Goal: Task Accomplishment & Management: Manage account settings

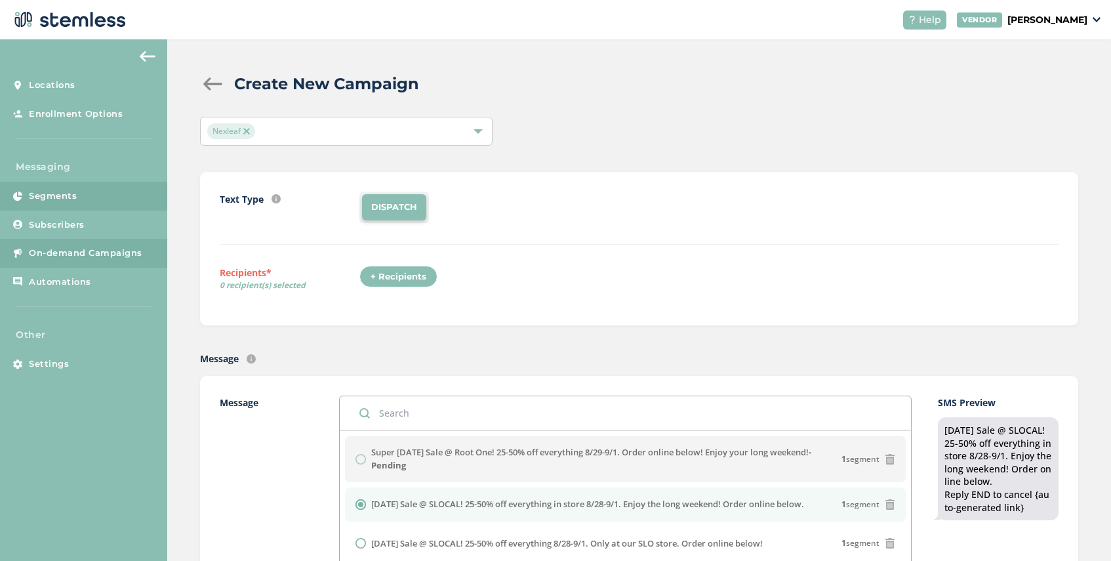
scroll to position [189, 0]
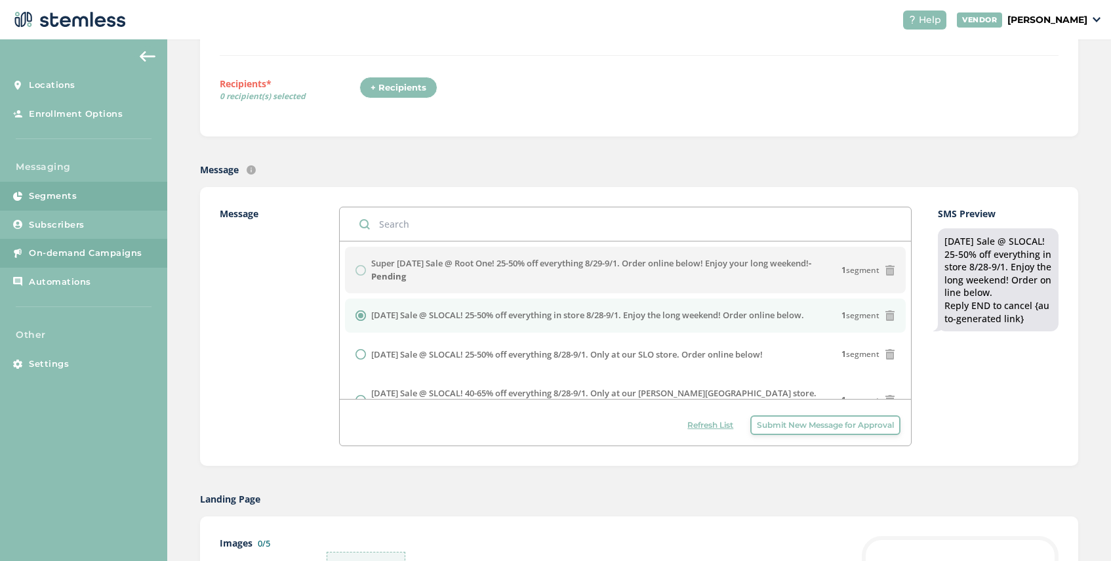
click at [96, 190] on link "Segments" at bounding box center [83, 196] width 167 height 29
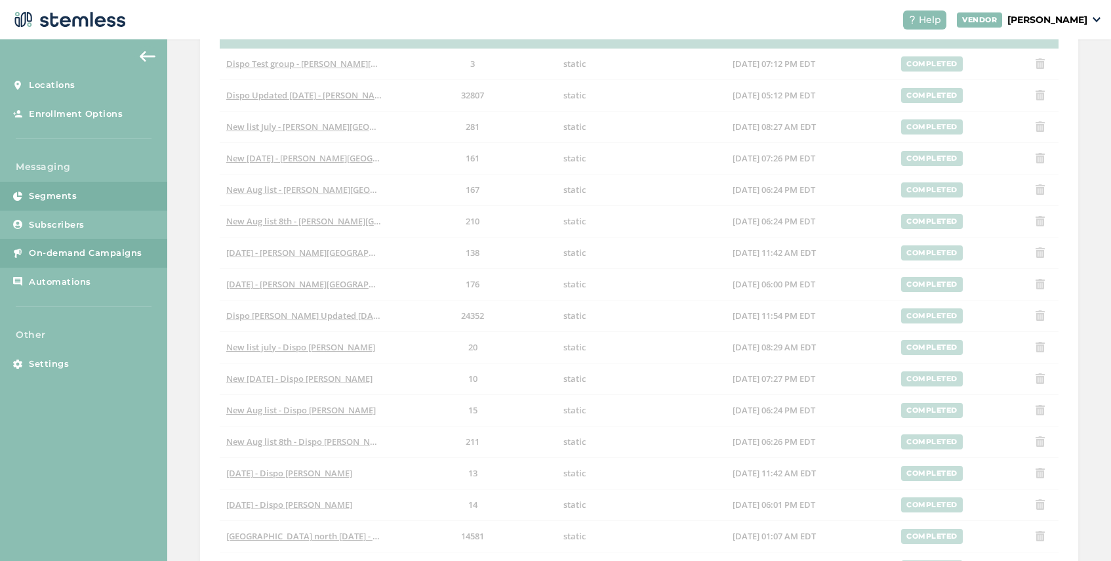
click at [116, 253] on span "On-demand Campaigns" at bounding box center [85, 253] width 113 height 13
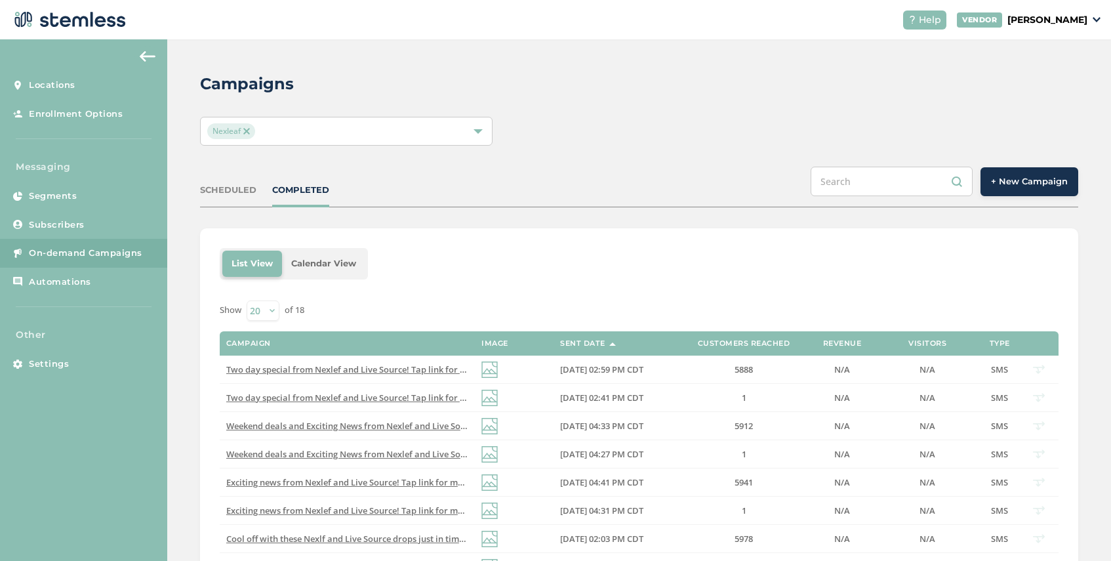
click at [249, 129] on img at bounding box center [246, 131] width 7 height 7
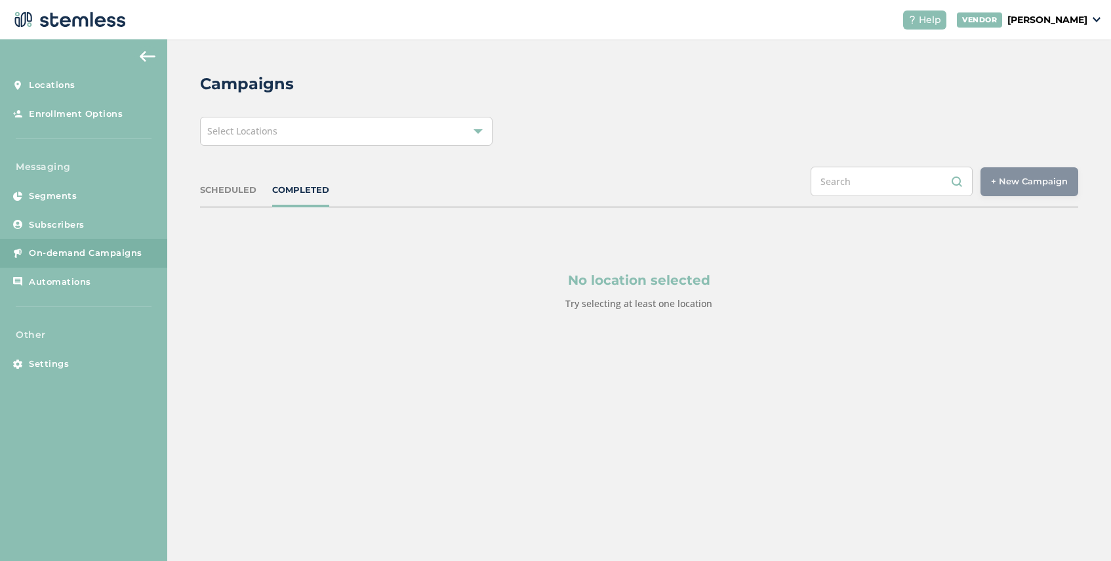
click at [319, 121] on div "Select Locations" at bounding box center [346, 131] width 293 height 29
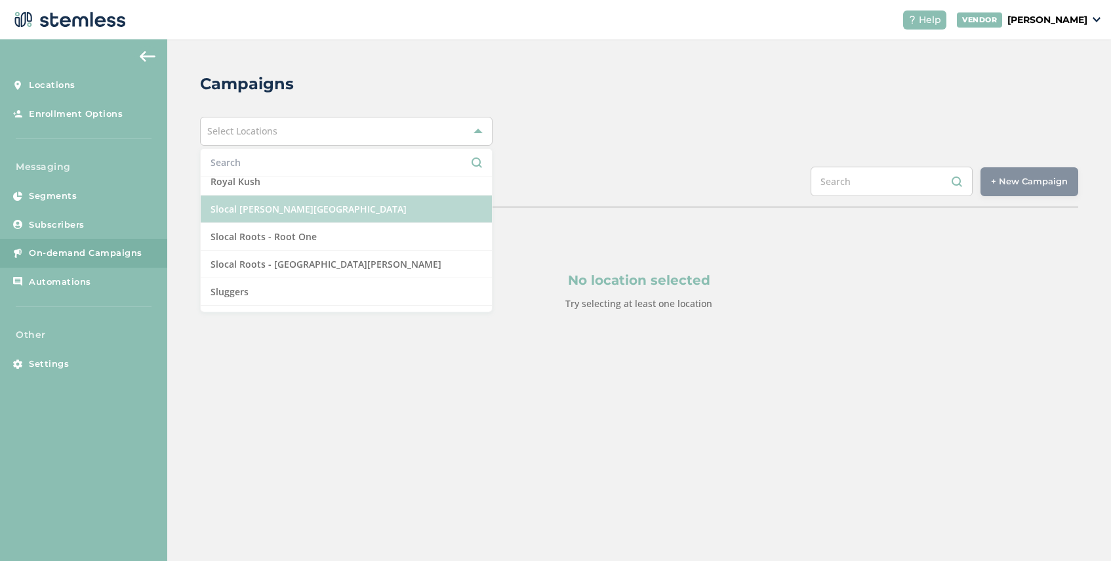
scroll to position [1135, 0]
click at [355, 211] on li "Slocal [PERSON_NAME][GEOGRAPHIC_DATA]" at bounding box center [346, 212] width 291 height 28
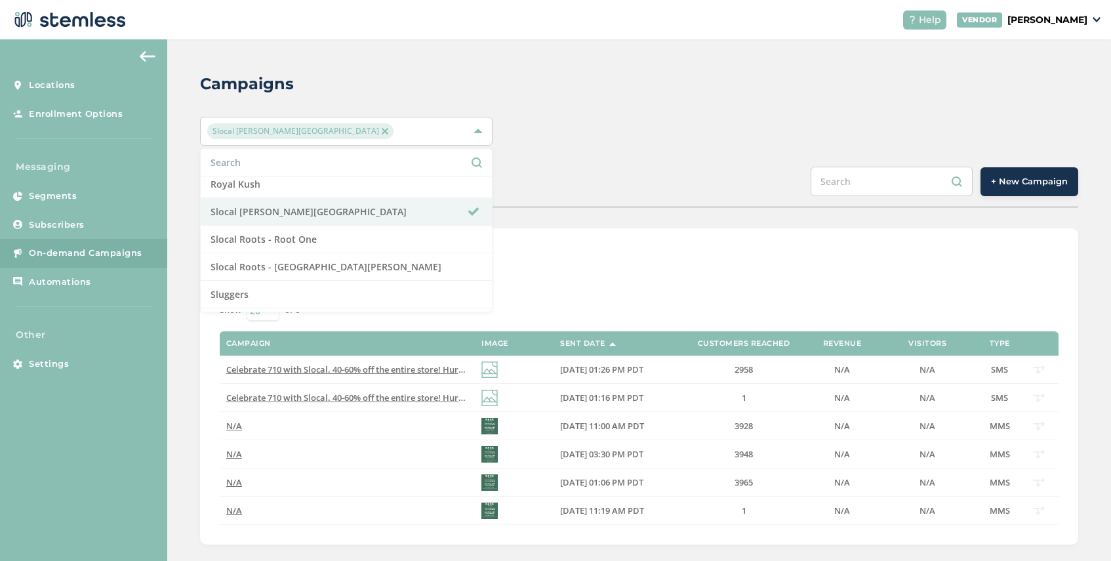
click at [710, 171] on div "SCHEDULED COMPLETED + New Campaign" at bounding box center [639, 187] width 878 height 41
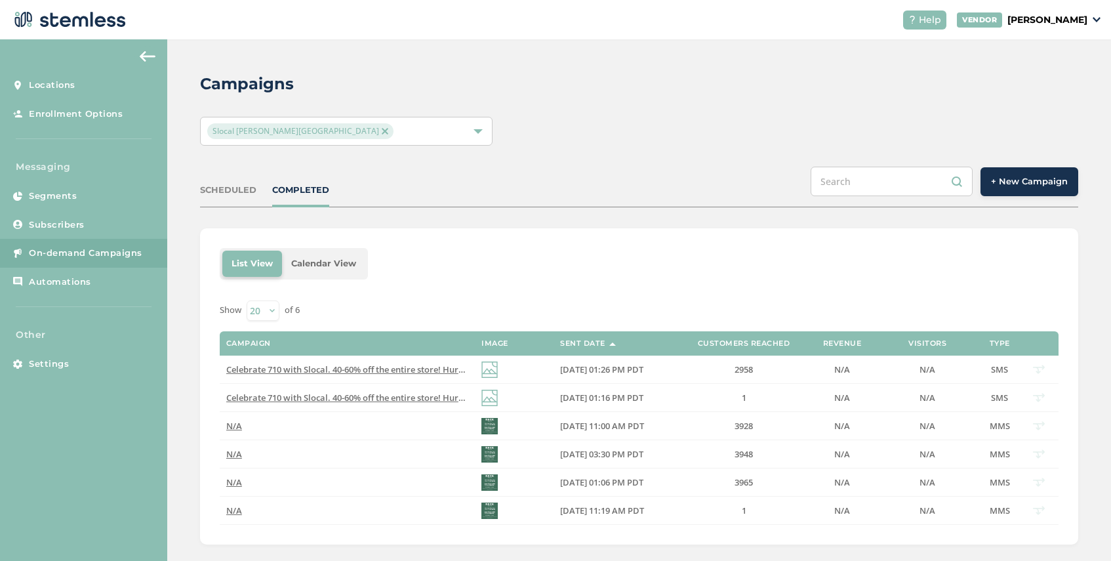
click at [1023, 180] on span "+ New Campaign" at bounding box center [1029, 181] width 77 height 13
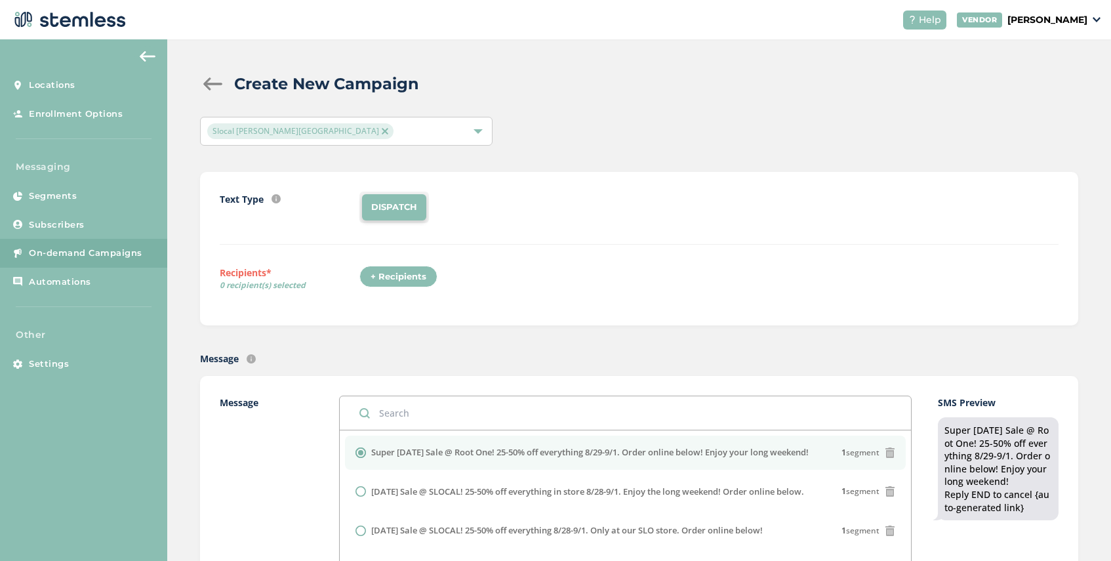
click at [407, 283] on div "+ Recipients" at bounding box center [398, 277] width 78 height 22
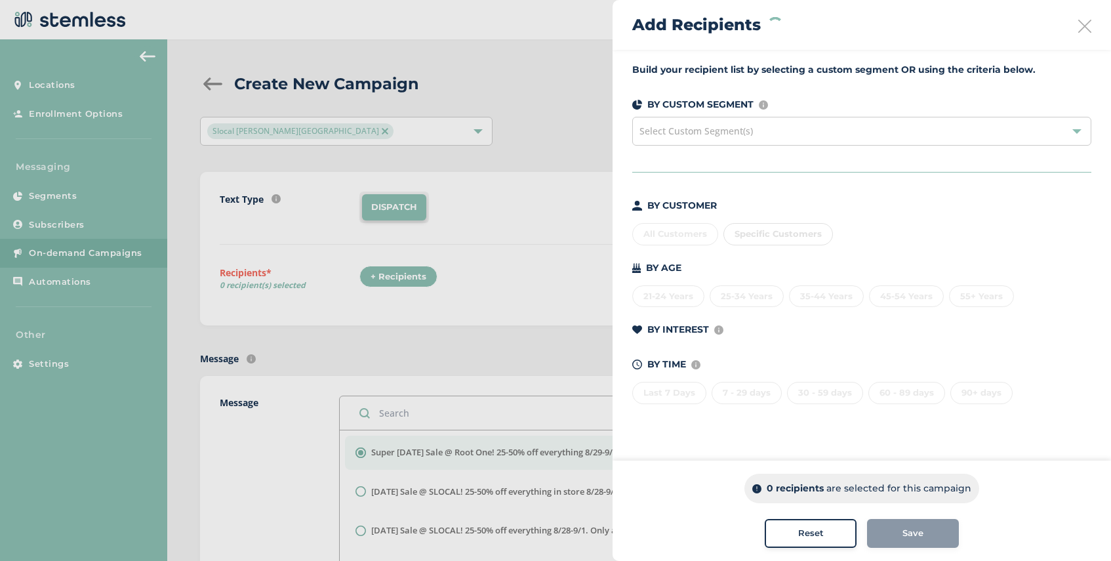
click at [762, 135] on div "Select Custom Segment(s)" at bounding box center [861, 131] width 459 height 29
click at [857, 231] on div "All Customers Specific Customers" at bounding box center [861, 232] width 459 height 28
click at [795, 237] on span "Specific Customers" at bounding box center [778, 233] width 87 height 10
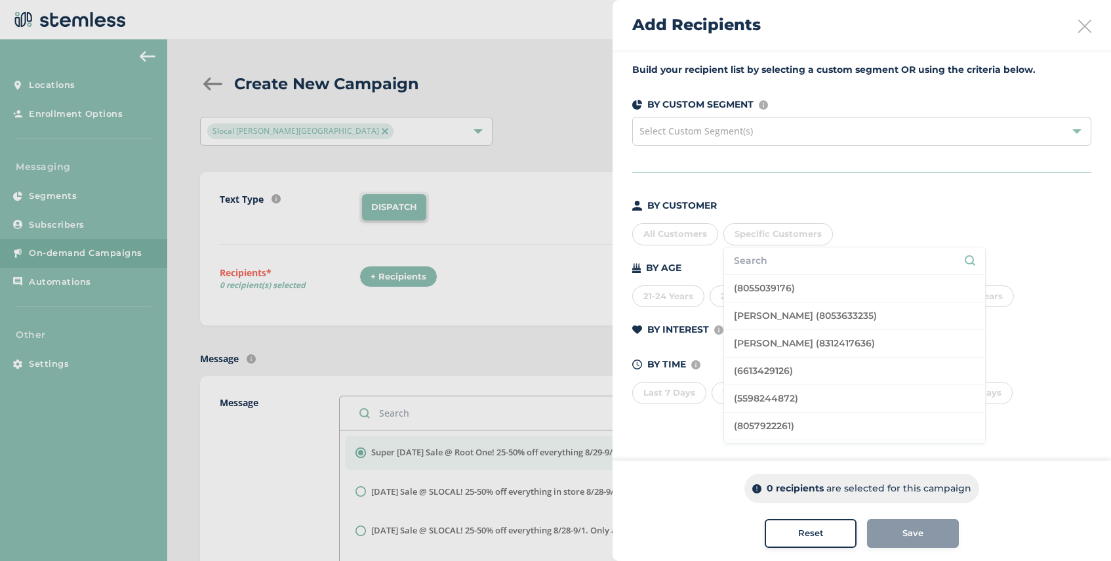
click at [786, 262] on input "text" at bounding box center [854, 261] width 241 height 14
paste input "510.599.6124"
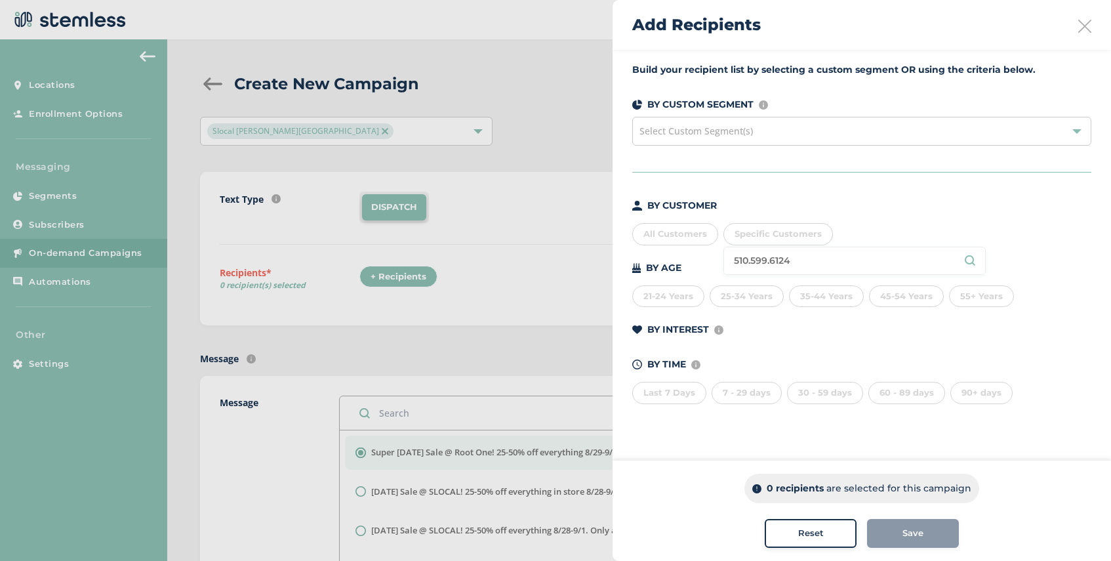
click at [772, 264] on input "510.599.6124" at bounding box center [854, 261] width 241 height 14
type input "5105996124"
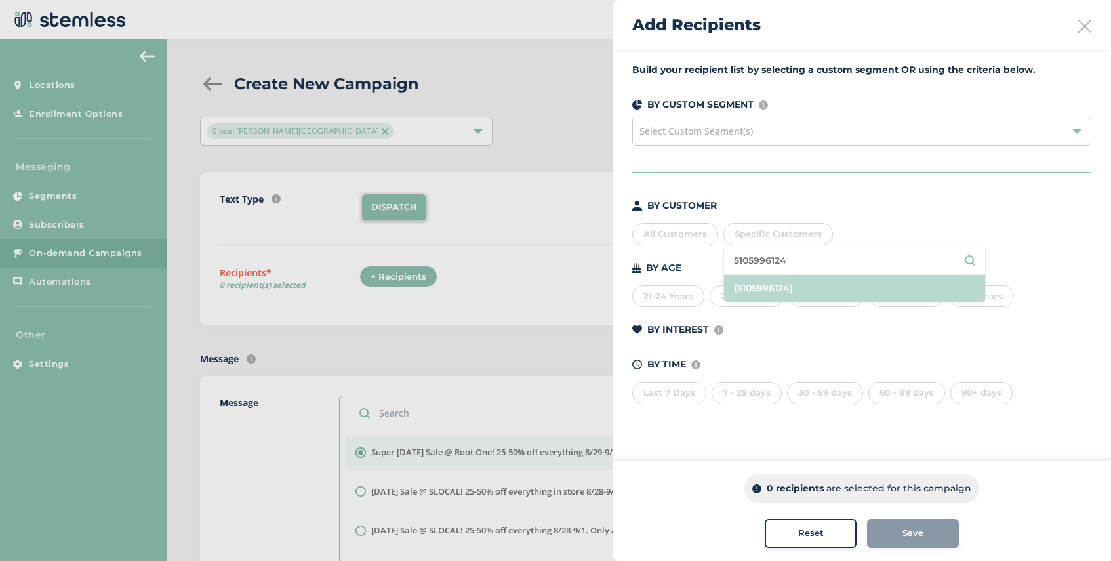
click at [825, 287] on li "(5105996124)" at bounding box center [854, 288] width 261 height 27
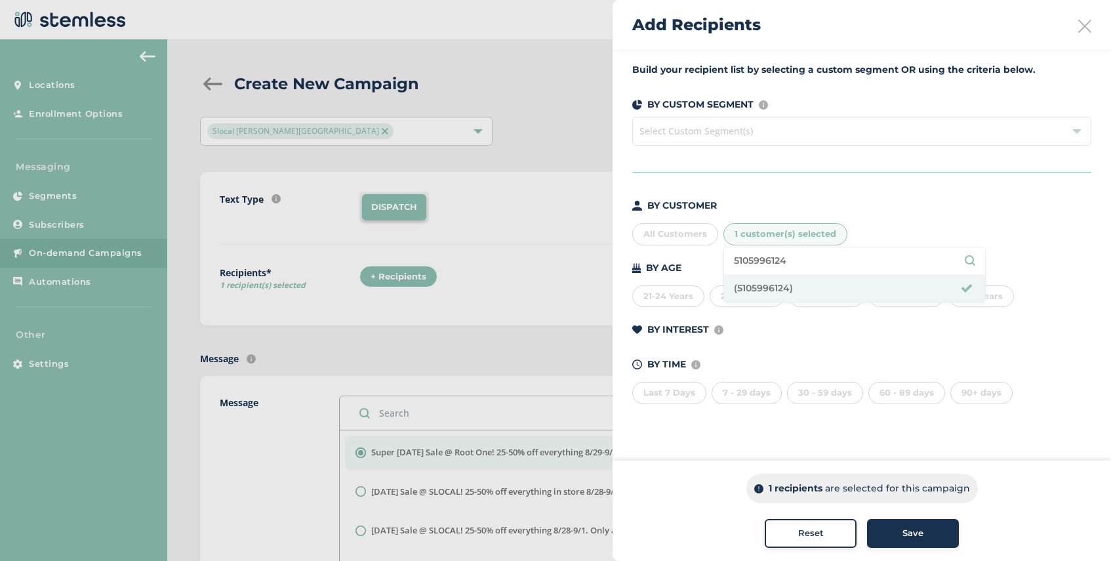
click at [926, 531] on div "Save" at bounding box center [913, 533] width 71 height 13
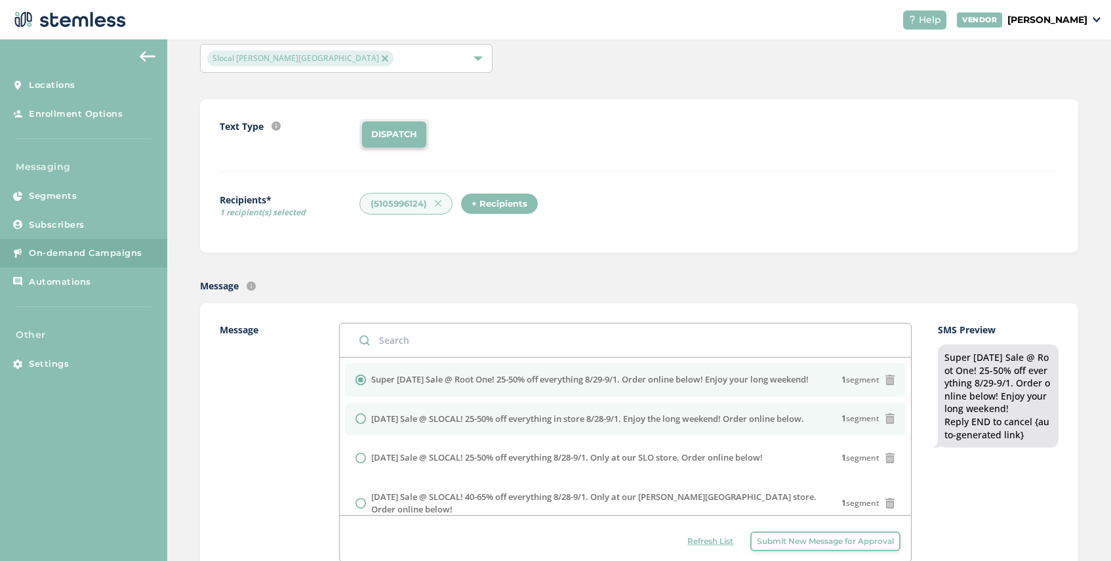
scroll to position [35, 0]
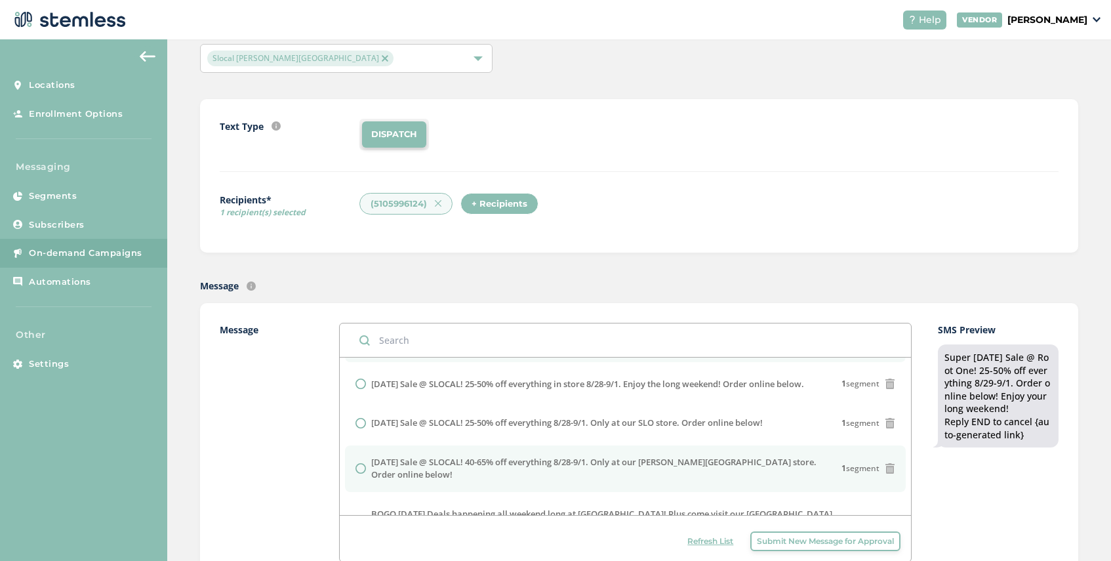
click at [360, 463] on input "radio" at bounding box center [361, 468] width 10 height 10
radio input "true"
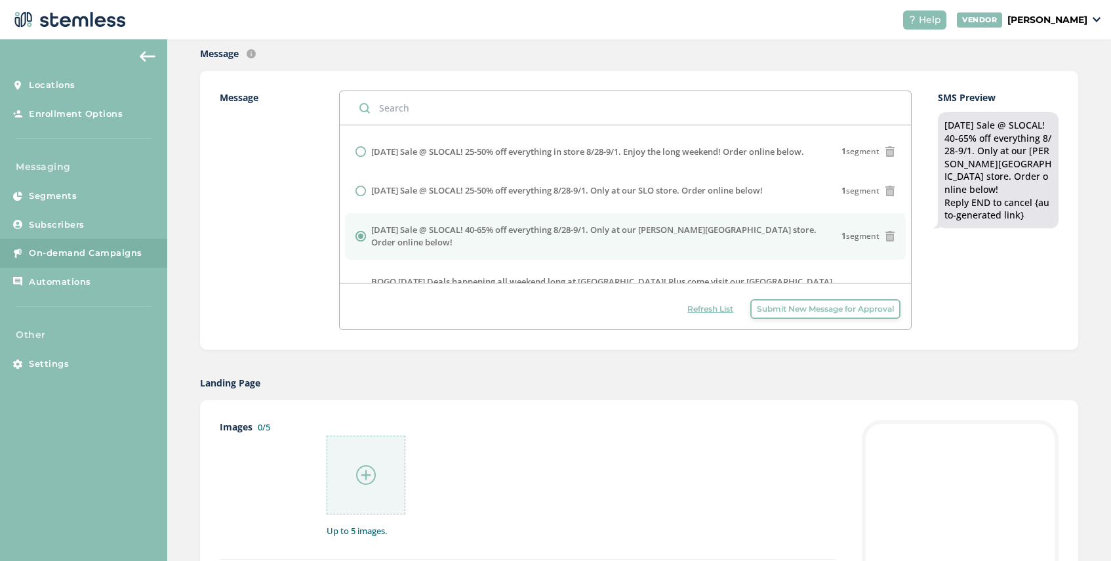
scroll to position [391, 0]
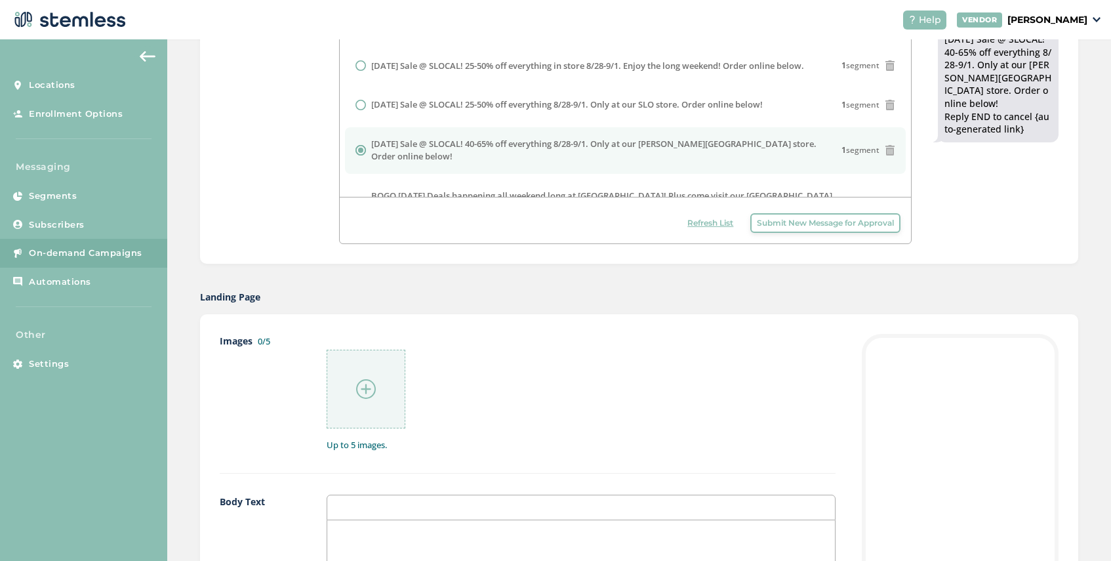
click at [364, 380] on img at bounding box center [366, 389] width 20 height 20
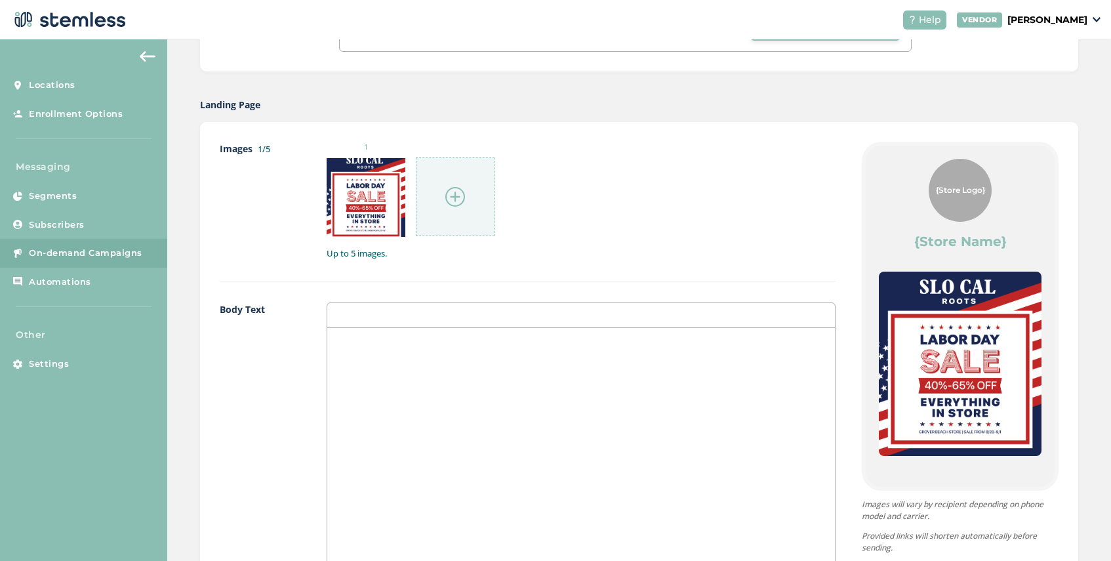
scroll to position [720, 0]
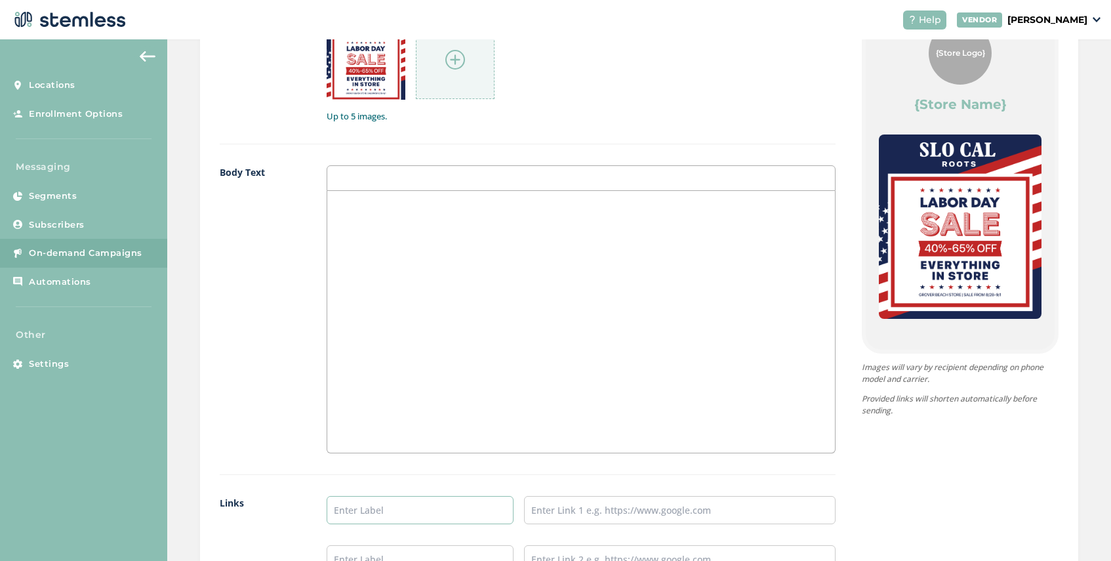
click at [358, 508] on input "text" at bounding box center [420, 510] width 187 height 28
type input "SHOP [PERSON_NAME][GEOGRAPHIC_DATA]"
click at [655, 511] on input "text" at bounding box center [680, 510] width 312 height 28
paste input "[URL][DOMAIN_NAME][PERSON_NAME]"
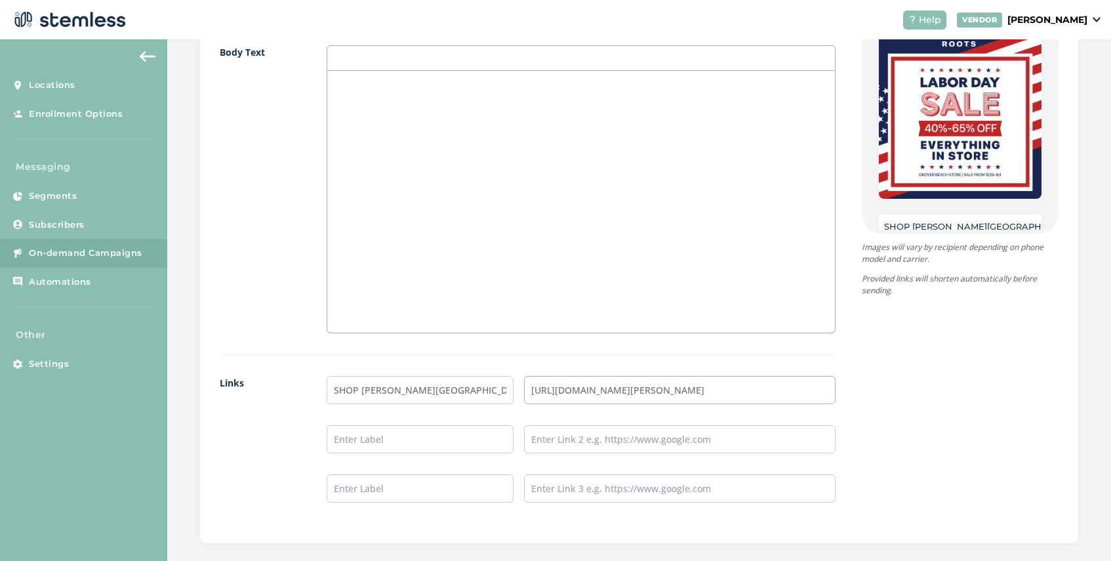
scroll to position [985, 0]
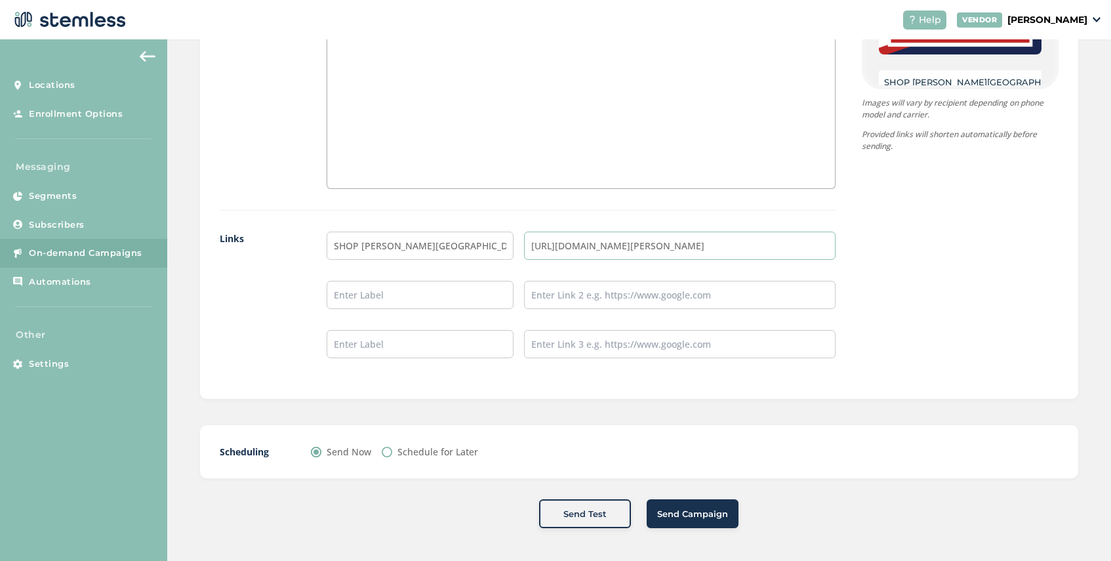
type input "[URL][DOMAIN_NAME][PERSON_NAME]"
click at [699, 512] on span "Send Campaign" at bounding box center [692, 514] width 71 height 13
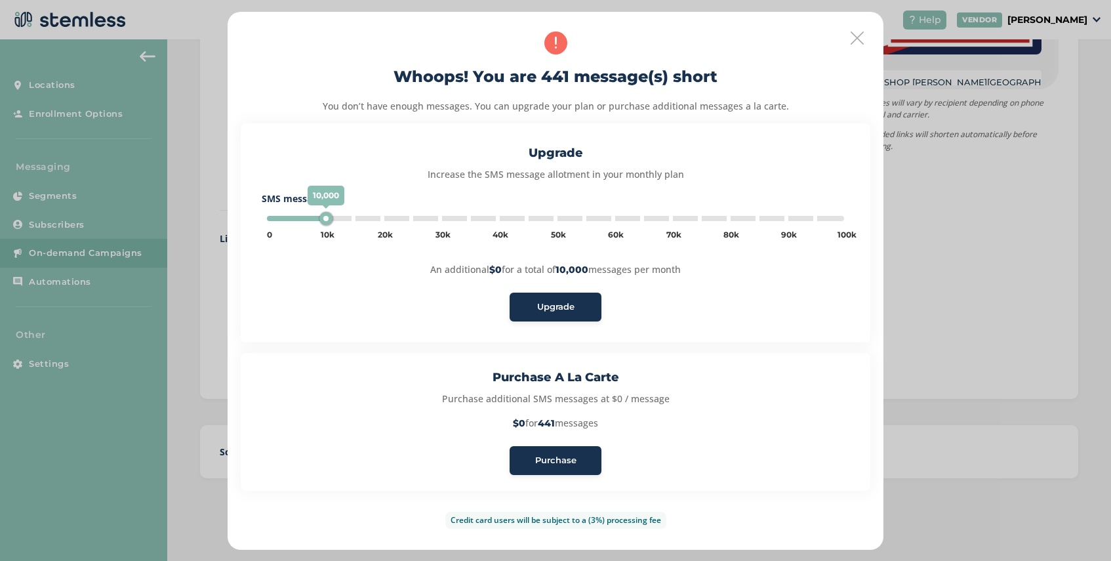
type input "5000"
click at [855, 42] on icon at bounding box center [857, 37] width 13 height 13
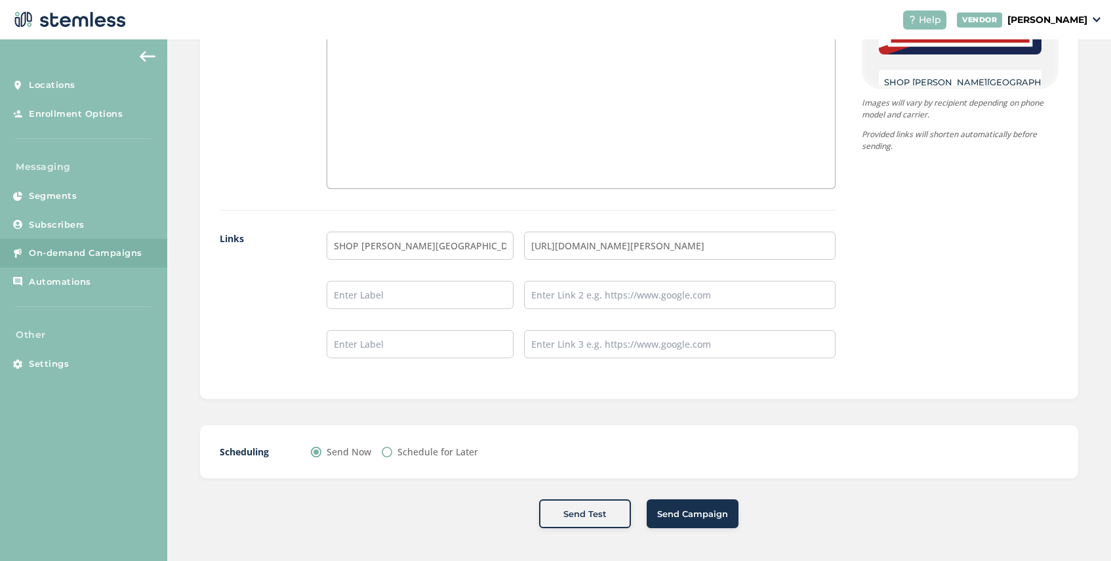
click at [689, 514] on span "Send Campaign" at bounding box center [692, 514] width 71 height 13
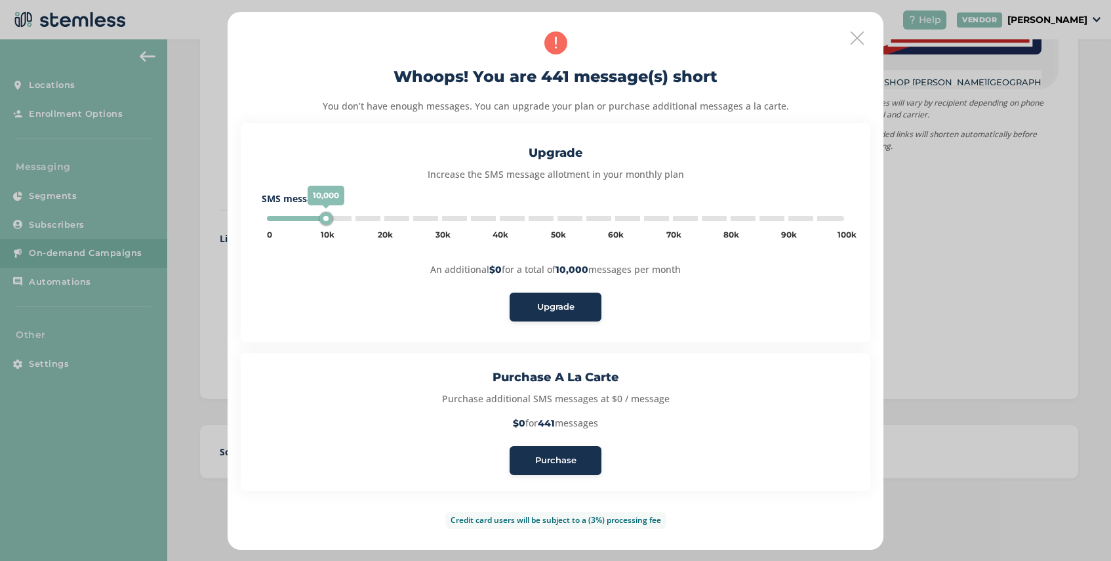
type input "5000"
click at [567, 459] on span "Purchase" at bounding box center [555, 460] width 41 height 13
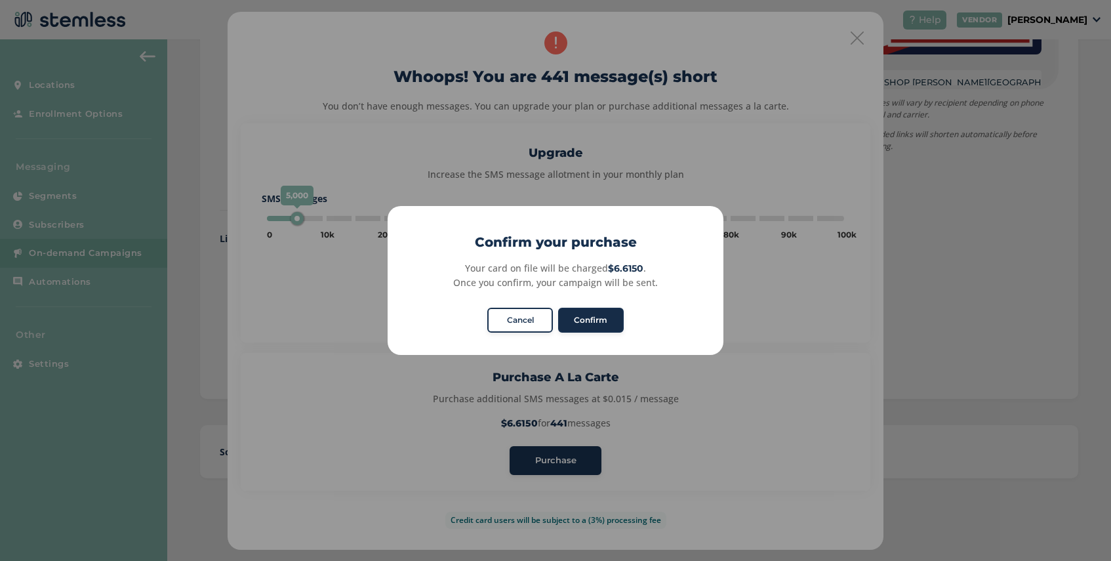
click at [594, 321] on button "Confirm" at bounding box center [591, 320] width 66 height 25
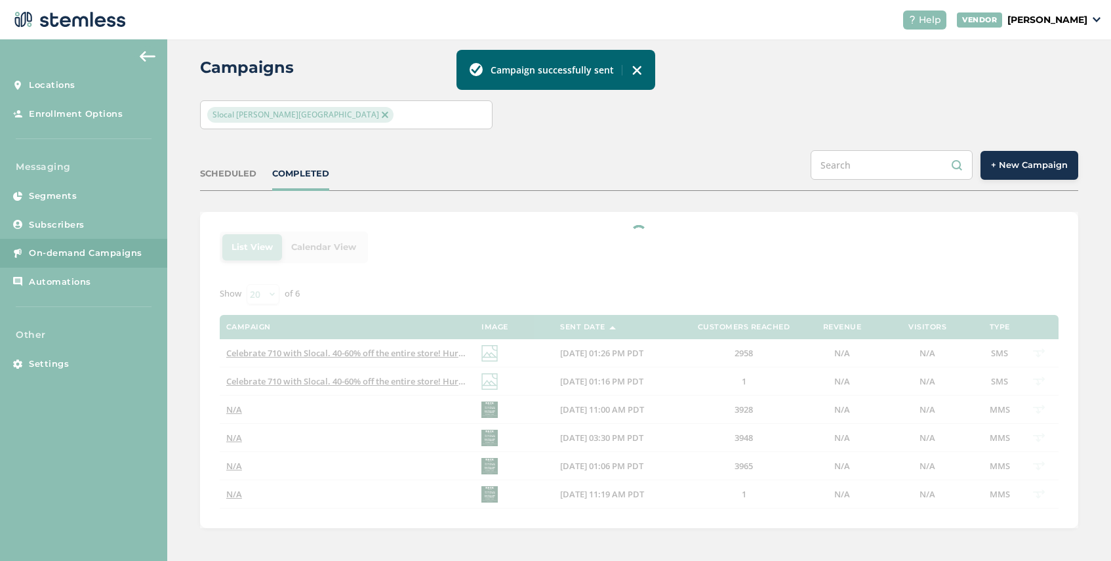
scroll to position [45, 0]
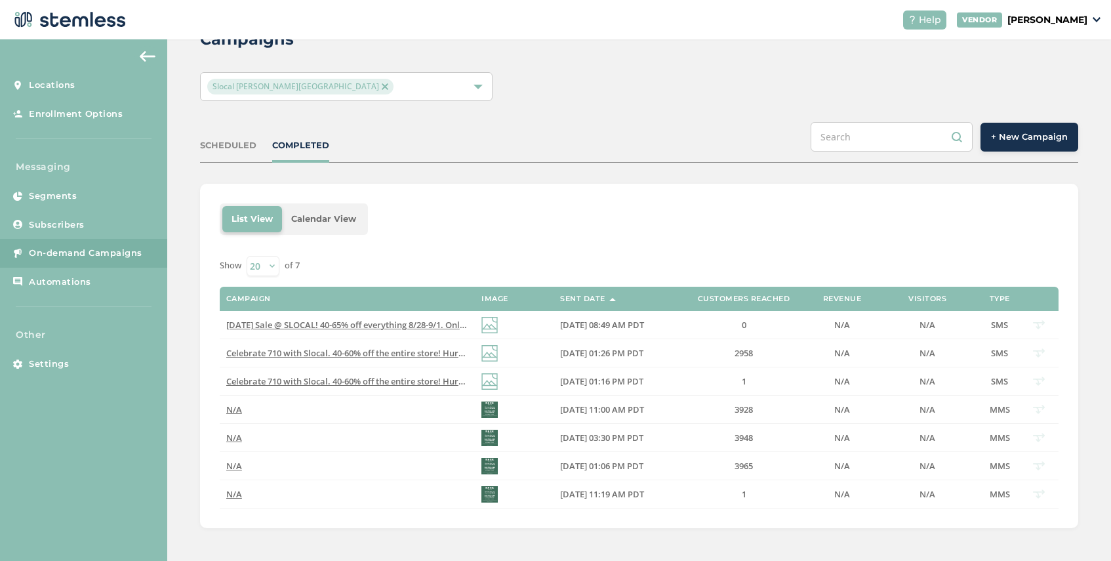
click at [1011, 139] on span "+ New Campaign" at bounding box center [1029, 137] width 77 height 13
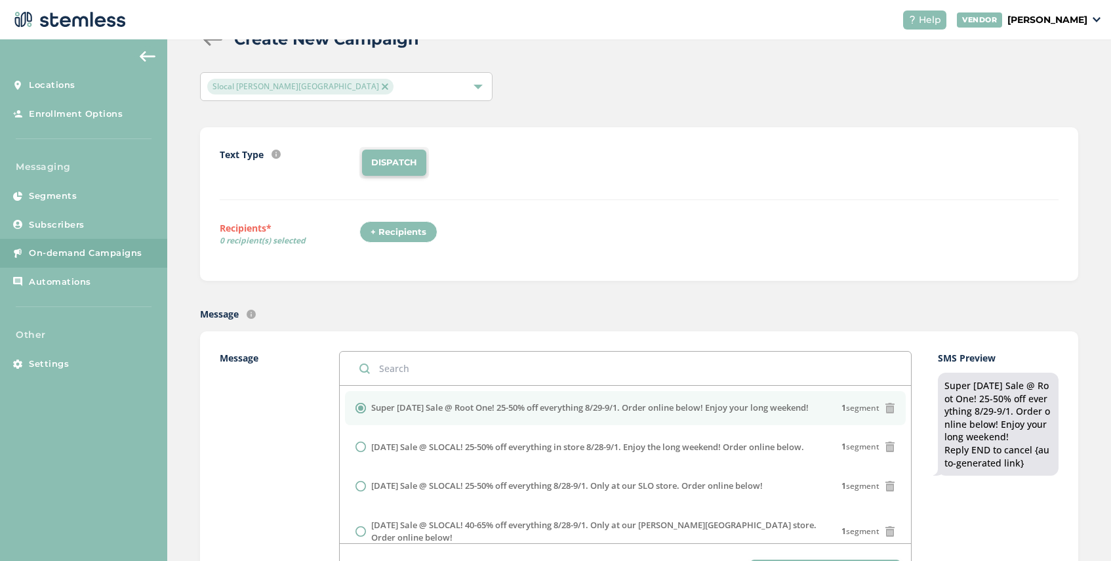
click at [382, 87] on img at bounding box center [385, 86] width 7 height 7
click at [317, 87] on div "Select Locations" at bounding box center [346, 86] width 293 height 29
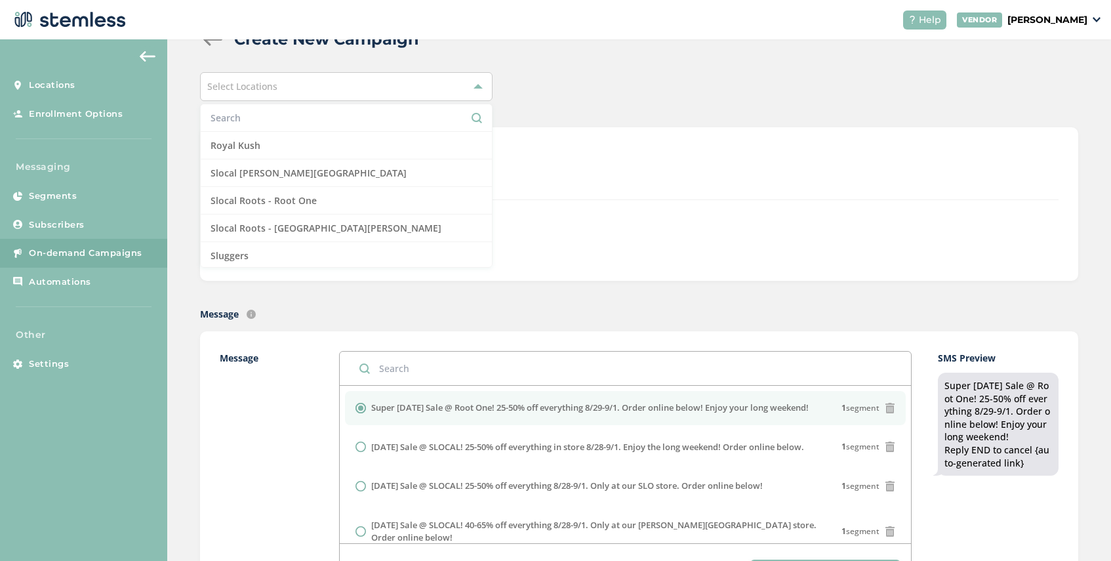
scroll to position [1128, 0]
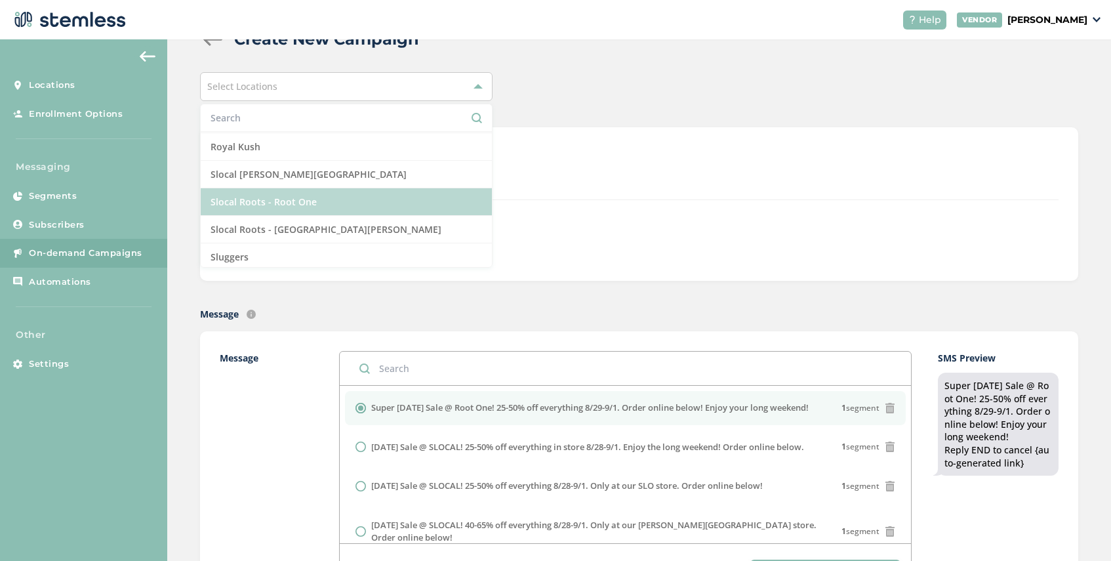
click at [348, 198] on li "Slocal Roots - Root One" at bounding box center [346, 202] width 291 height 28
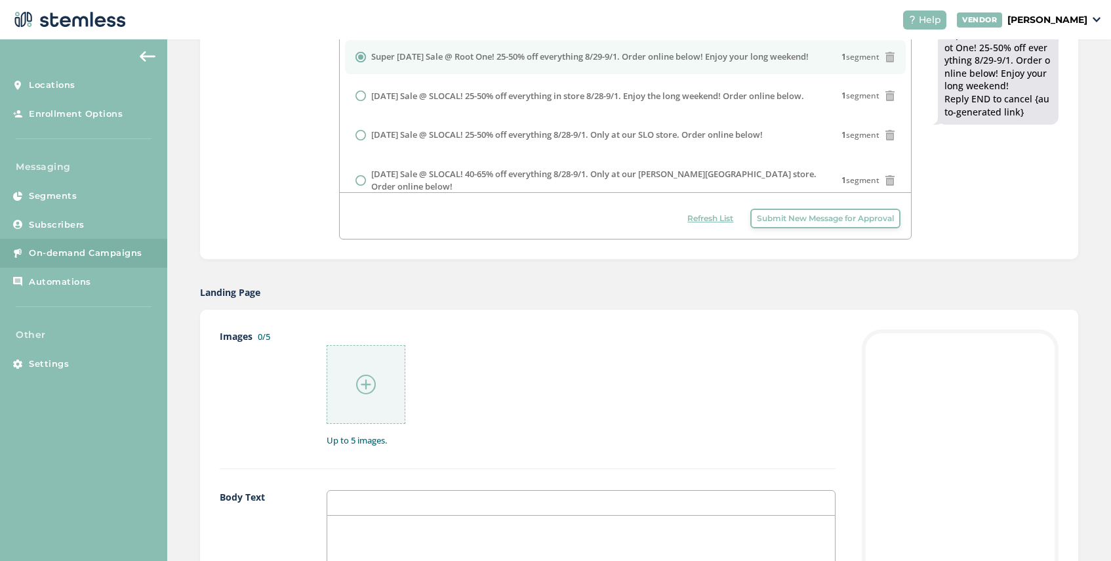
scroll to position [396, 0]
click at [365, 381] on img at bounding box center [366, 384] width 20 height 20
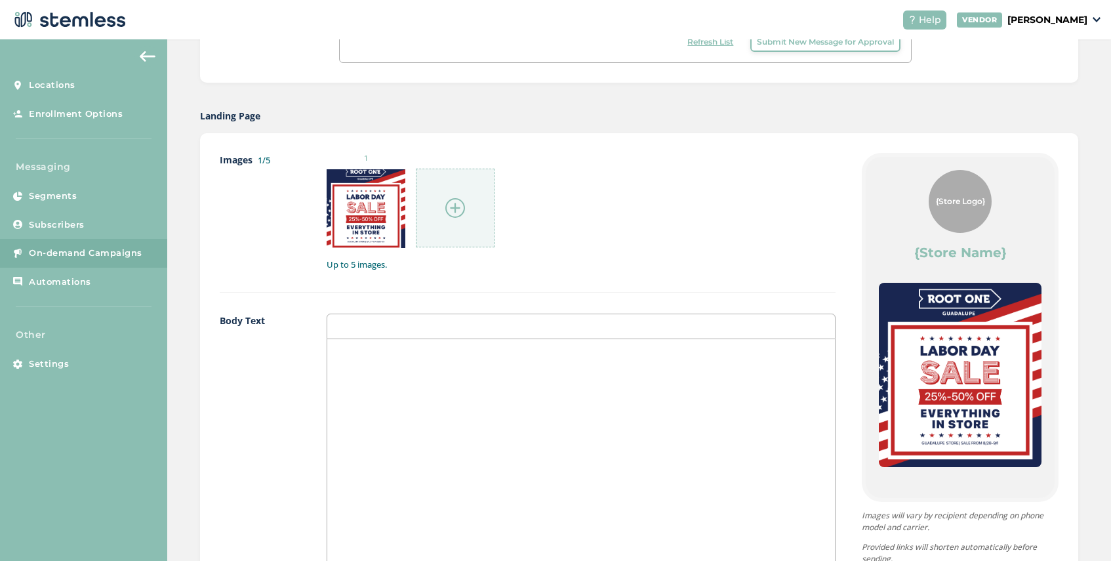
scroll to position [693, 0]
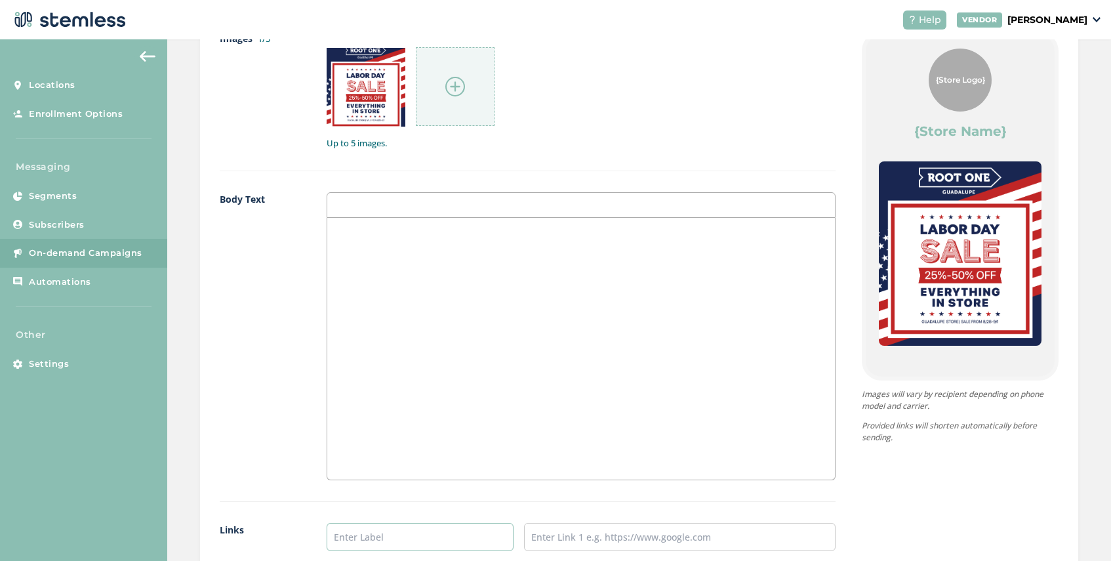
click at [370, 535] on input "text" at bounding box center [420, 537] width 187 height 28
type input "SHOP HERE"
click at [652, 542] on input "text" at bounding box center [680, 537] width 312 height 28
paste input "[URL][DOMAIN_NAME][PERSON_NAME]"
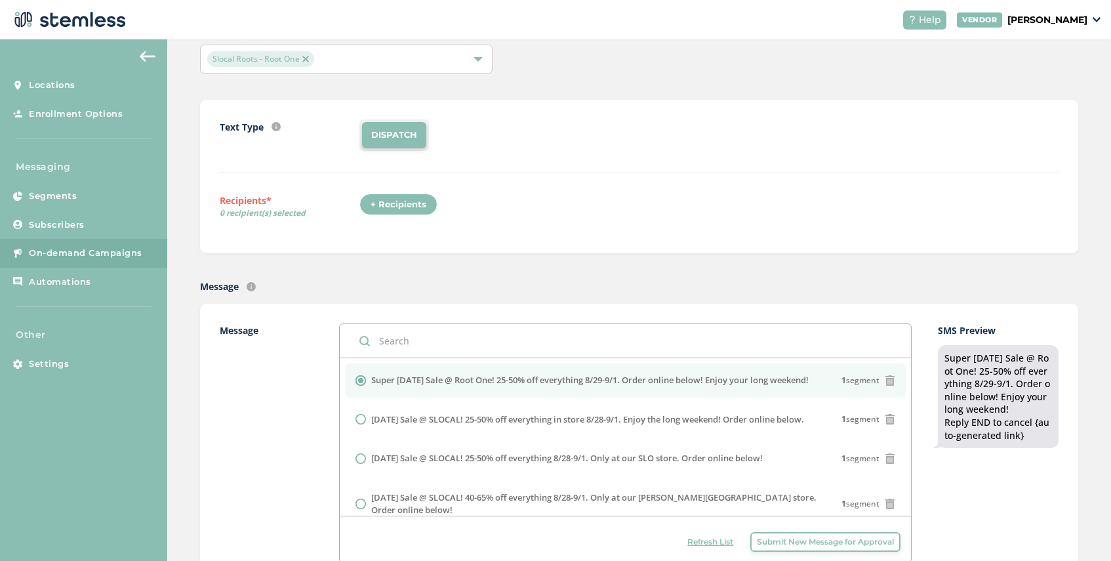
scroll to position [0, 0]
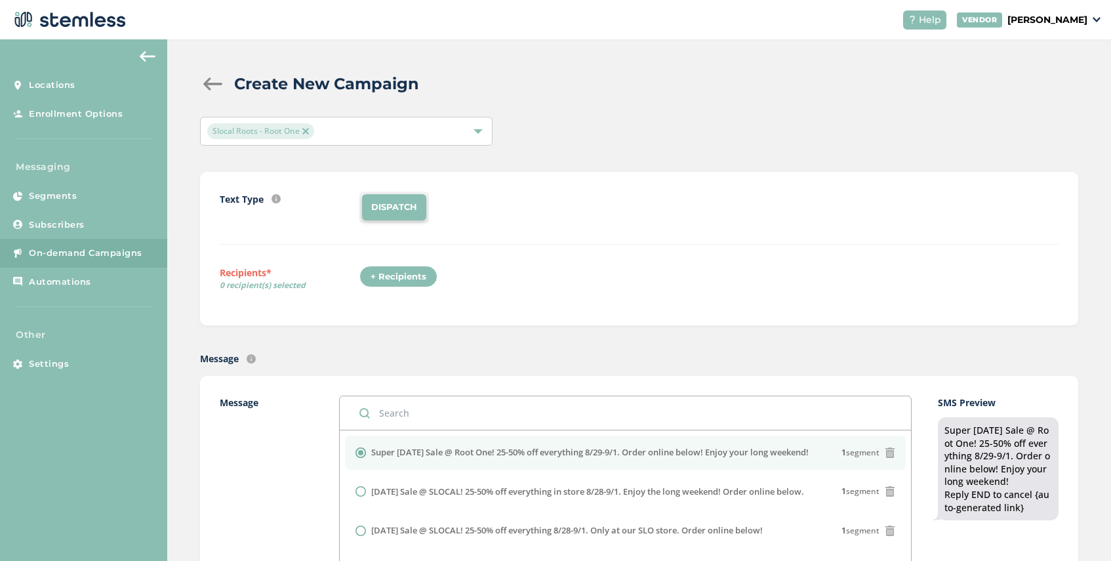
type input "[URL][DOMAIN_NAME][PERSON_NAME]"
click at [388, 277] on div "+ Recipients" at bounding box center [398, 277] width 78 height 22
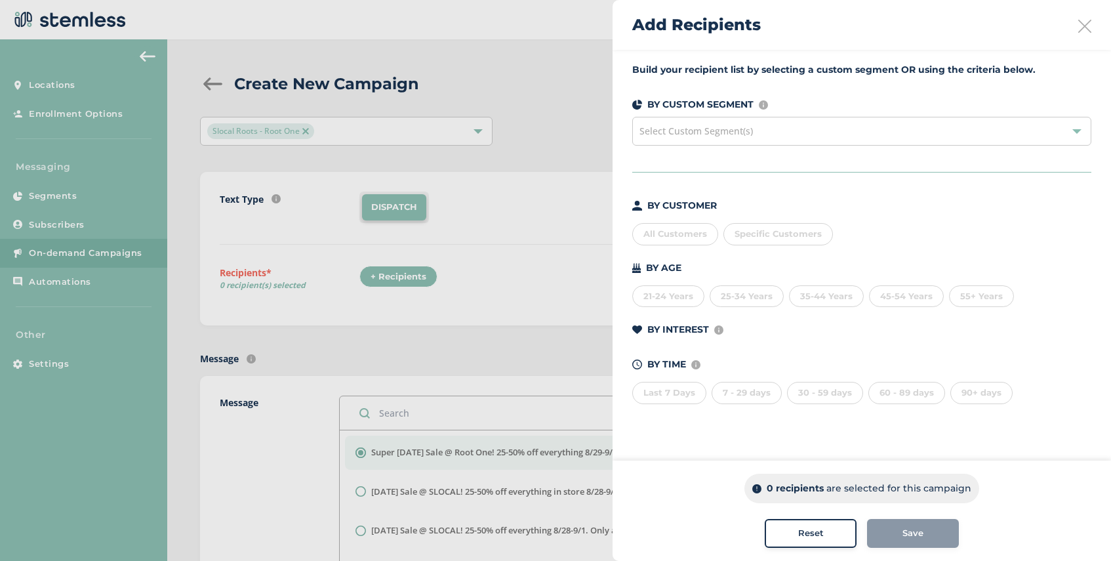
click at [790, 241] on div "Specific Customers" at bounding box center [779, 234] width 110 height 22
click at [780, 259] on input "text" at bounding box center [854, 261] width 241 height 14
type input "510599"
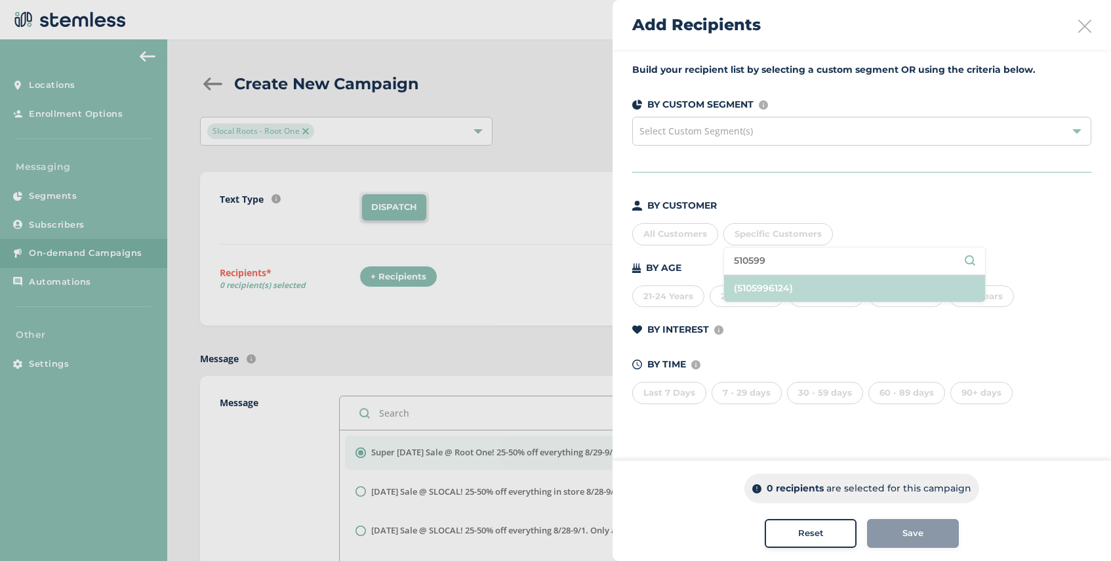
click at [832, 281] on li "(5105996124)" at bounding box center [854, 288] width 261 height 27
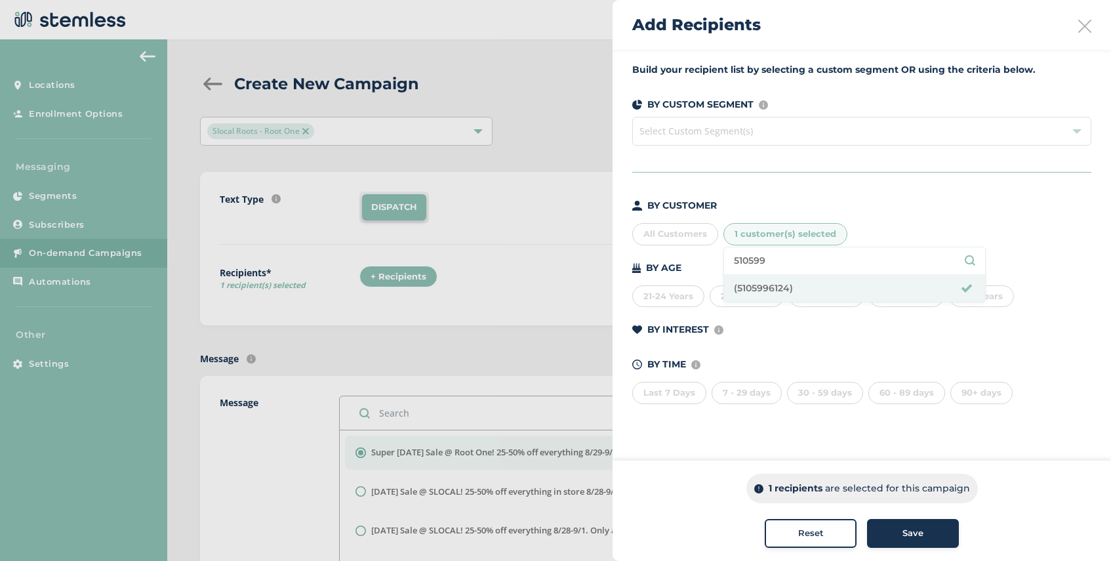
click at [924, 531] on div "Save" at bounding box center [913, 533] width 71 height 13
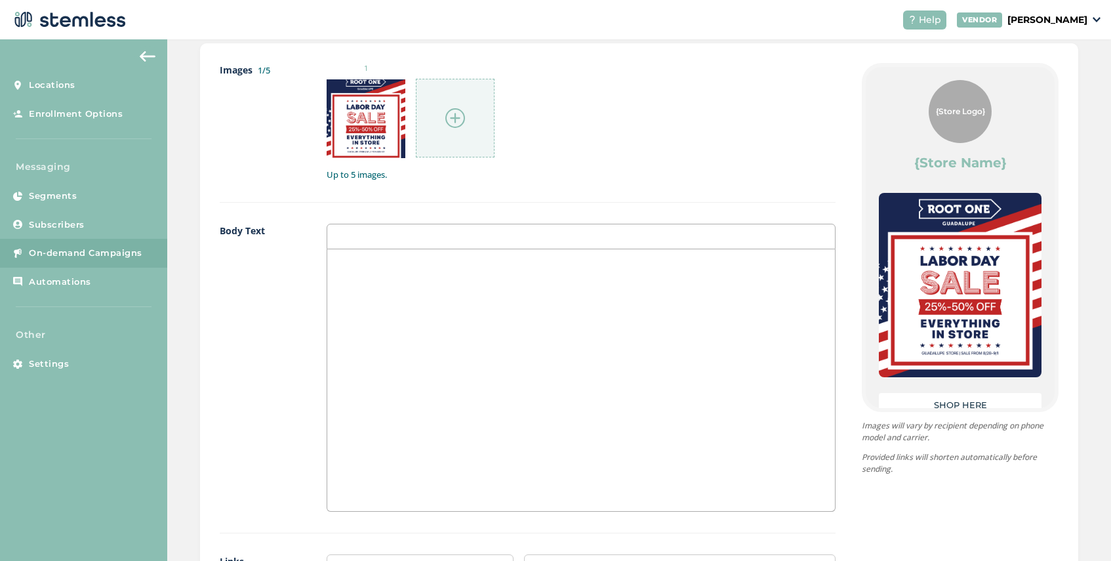
scroll to position [985, 0]
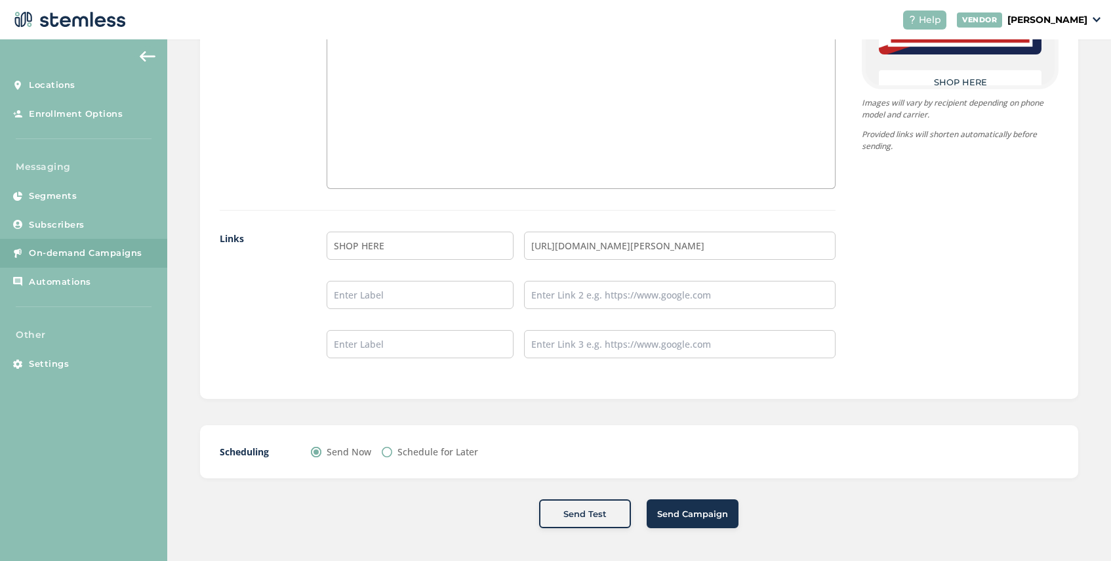
click at [688, 515] on span "Send Campaign" at bounding box center [692, 514] width 71 height 13
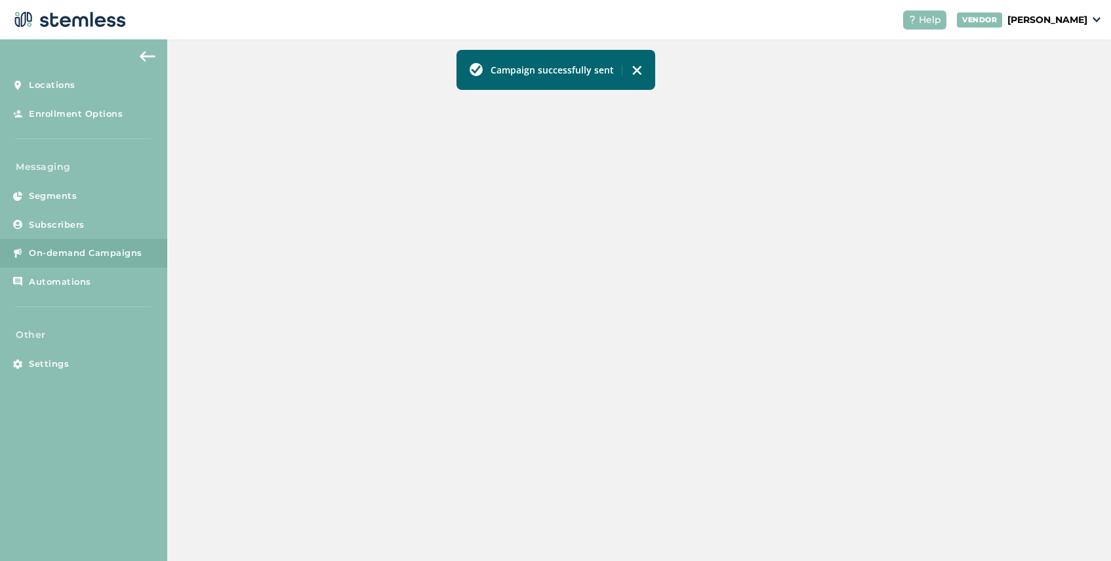
scroll to position [45, 0]
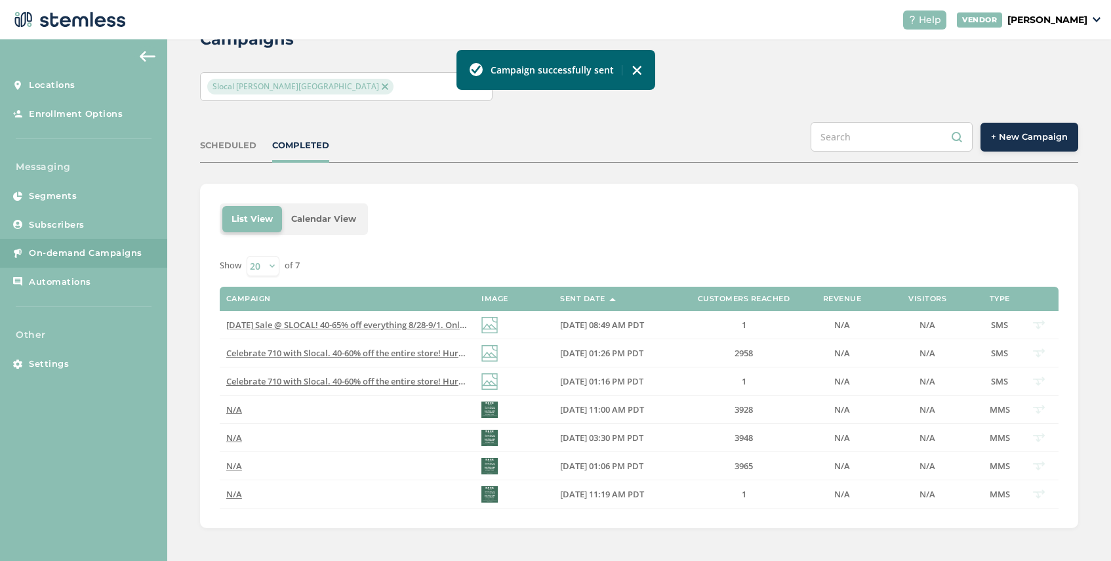
click at [382, 85] on img at bounding box center [385, 86] width 7 height 7
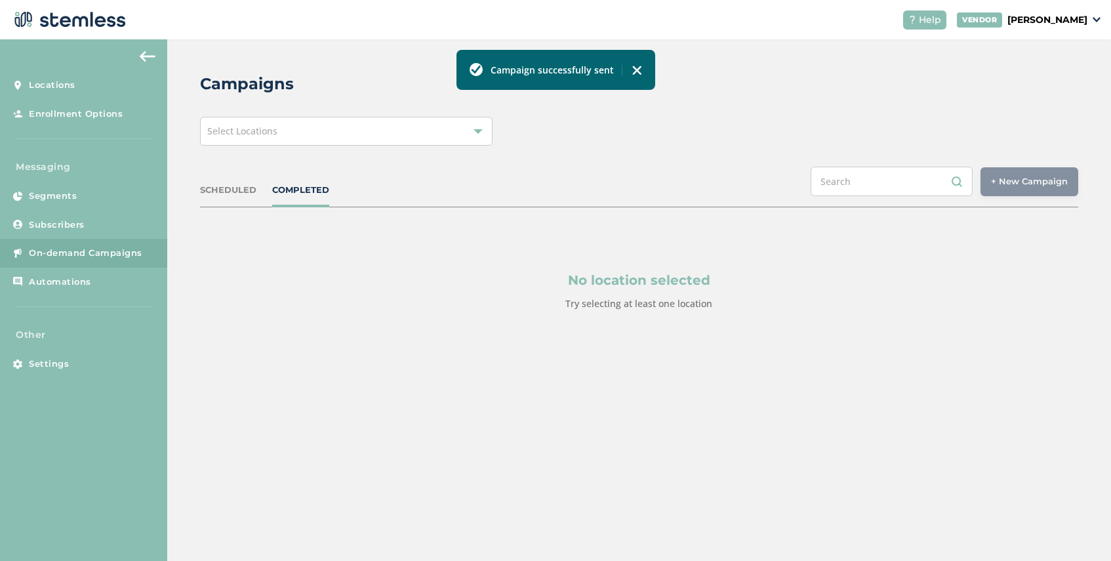
click at [333, 134] on div "Select Locations" at bounding box center [346, 131] width 293 height 29
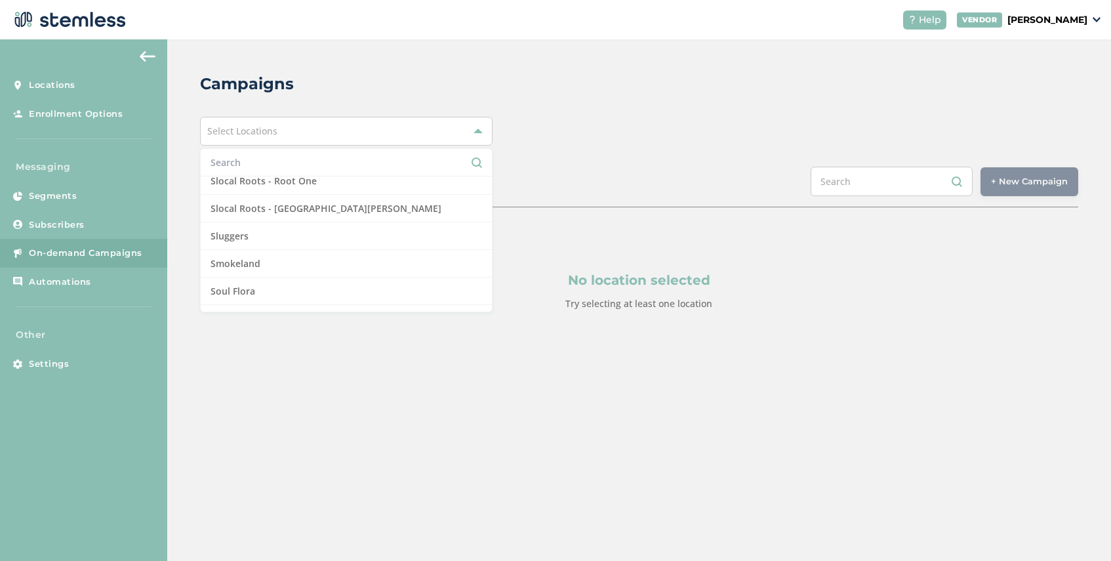
scroll to position [1188, 0]
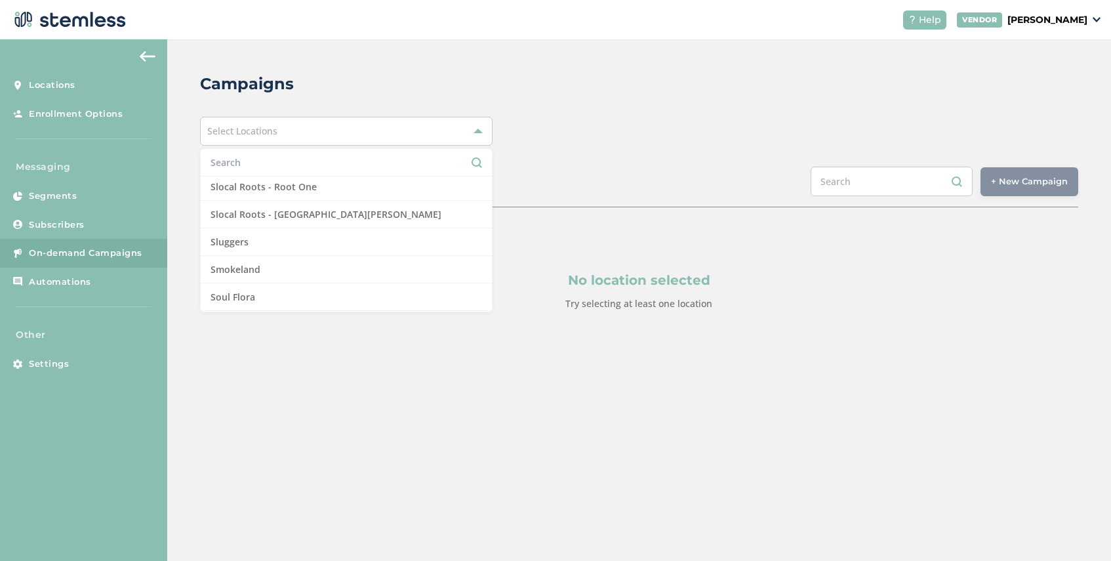
click at [333, 212] on li "Slocal Roots - [GEOGRAPHIC_DATA][PERSON_NAME]" at bounding box center [346, 215] width 291 height 28
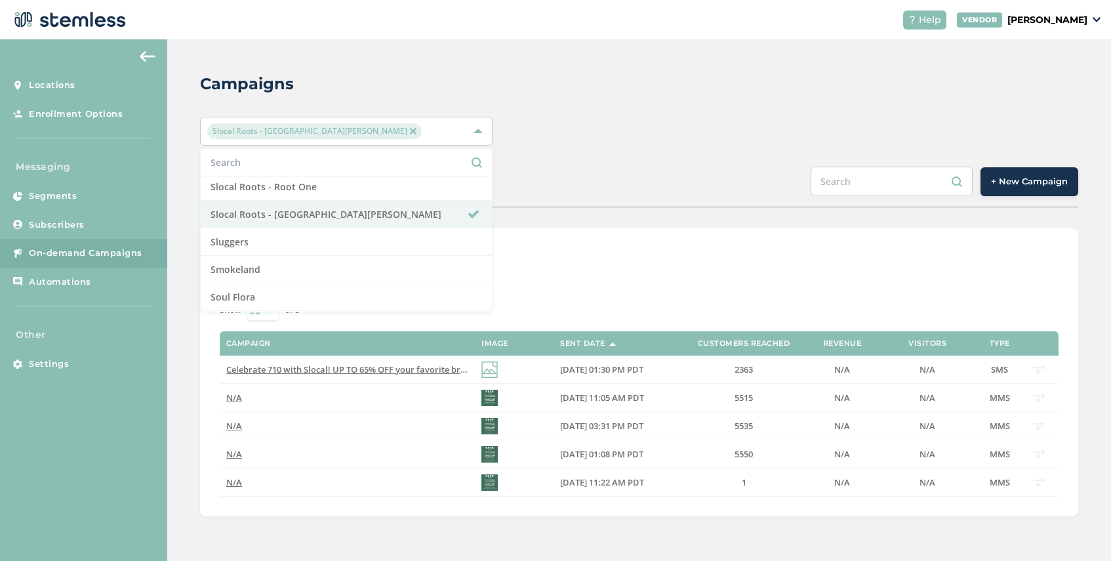
click at [597, 192] on div "SCHEDULED COMPLETED + New Campaign" at bounding box center [639, 187] width 878 height 41
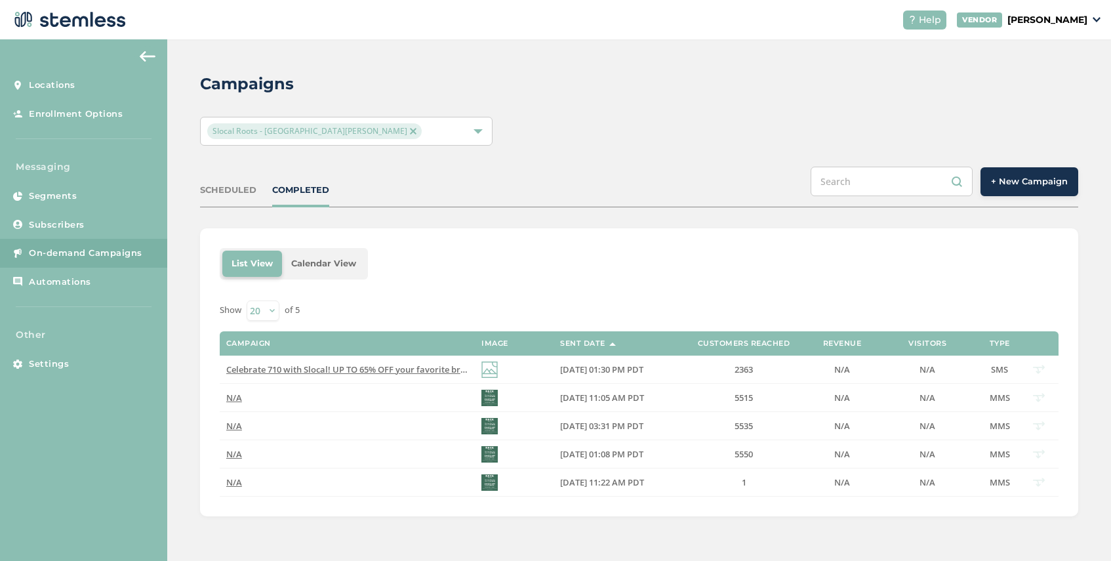
click at [1019, 190] on button "+ New Campaign" at bounding box center [1030, 181] width 98 height 29
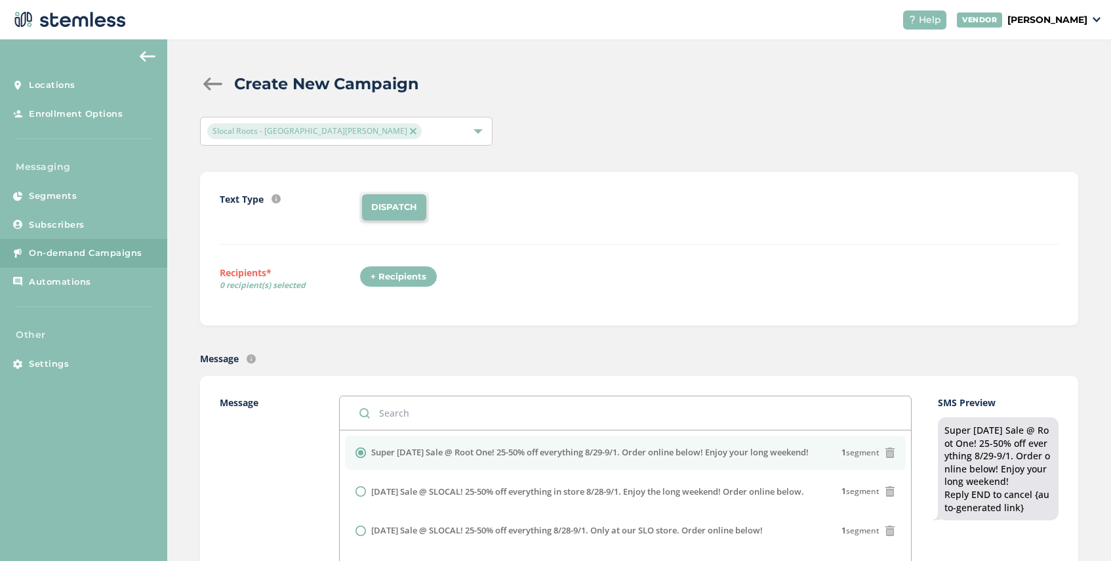
click at [394, 280] on div "+ Recipients" at bounding box center [398, 277] width 78 height 22
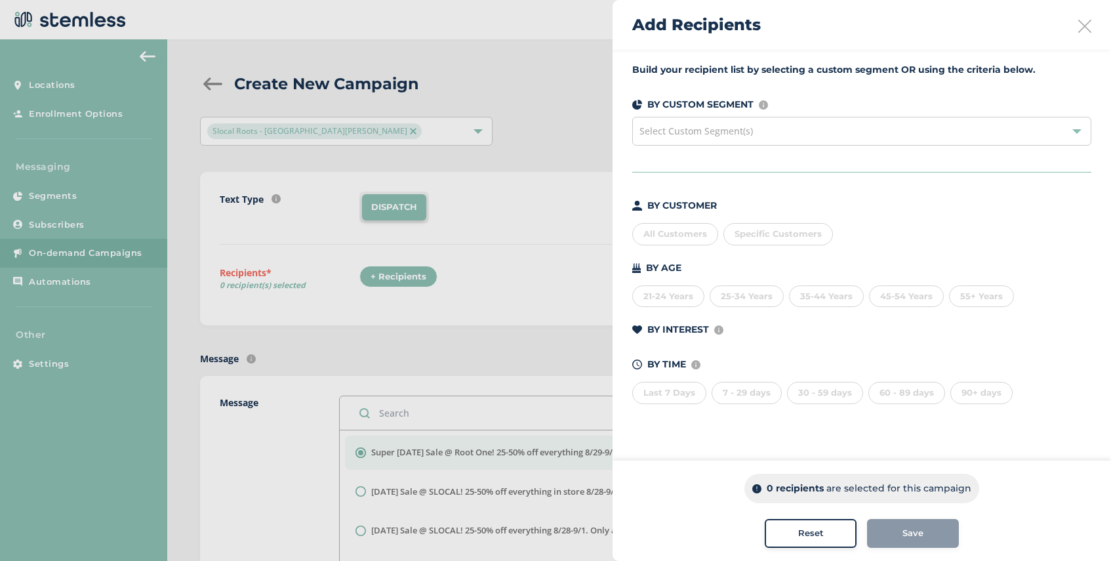
click at [792, 236] on span "Specific Customers" at bounding box center [778, 233] width 87 height 10
click at [792, 262] on input "text" at bounding box center [854, 261] width 241 height 14
type input "510599"
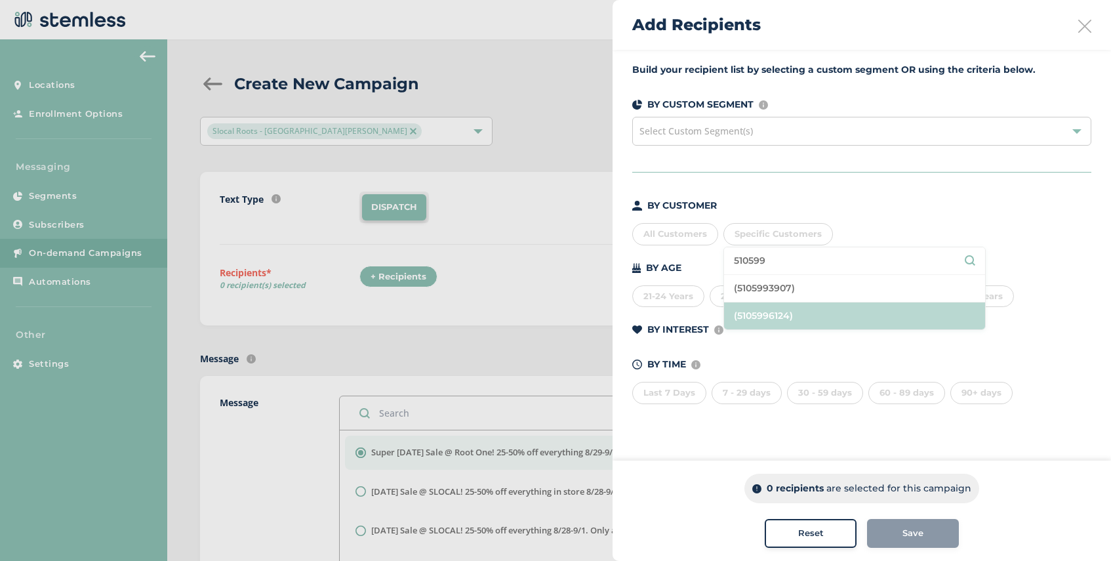
click at [807, 317] on li "(5105996124)" at bounding box center [854, 315] width 261 height 27
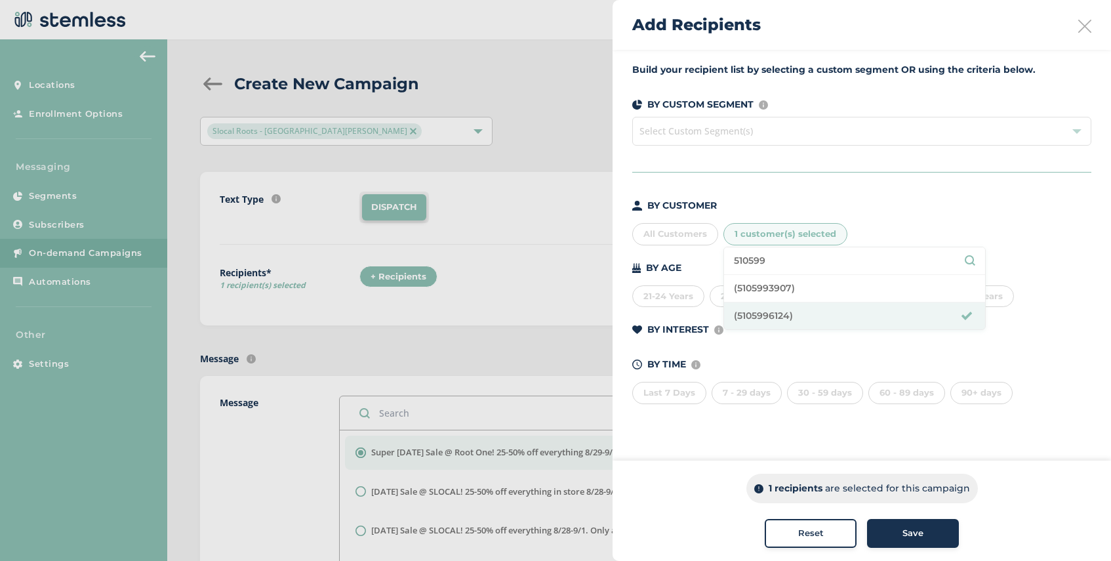
click at [857, 353] on div "BY CUSTOMER All Customers 1 customer(s) selected 510599 (5105993907) (510599612…" at bounding box center [861, 301] width 459 height 205
click at [916, 538] on span "Save" at bounding box center [913, 533] width 21 height 13
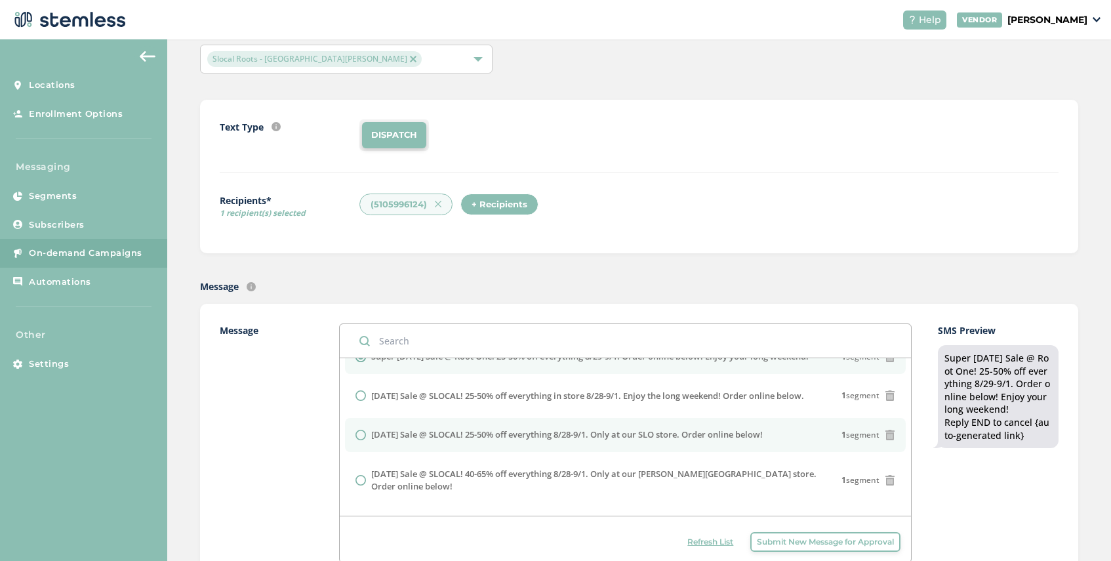
scroll to position [31, 0]
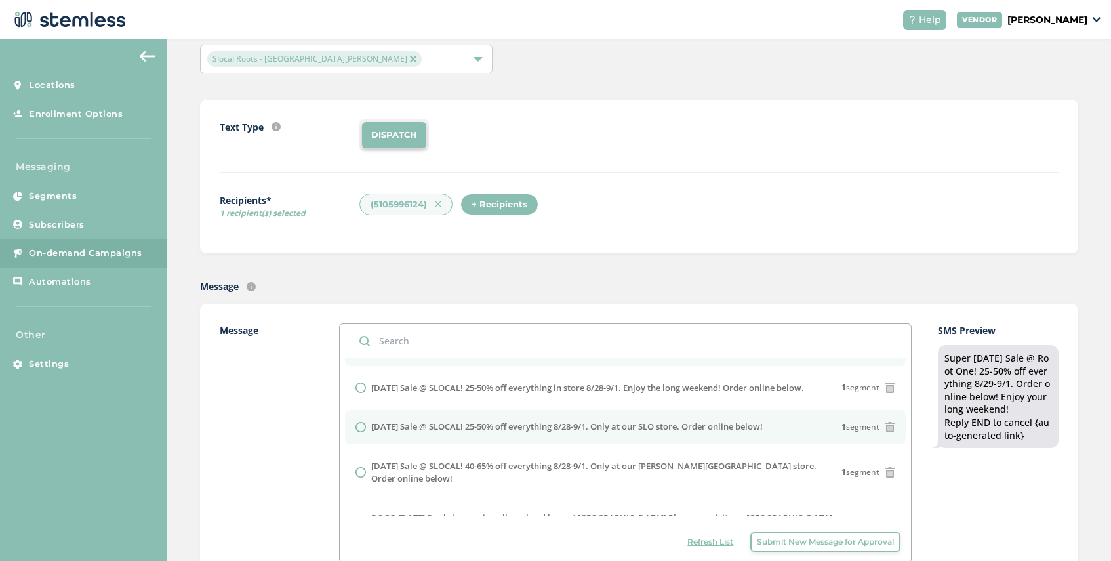
click at [361, 429] on input "radio" at bounding box center [361, 427] width 10 height 10
radio input "true"
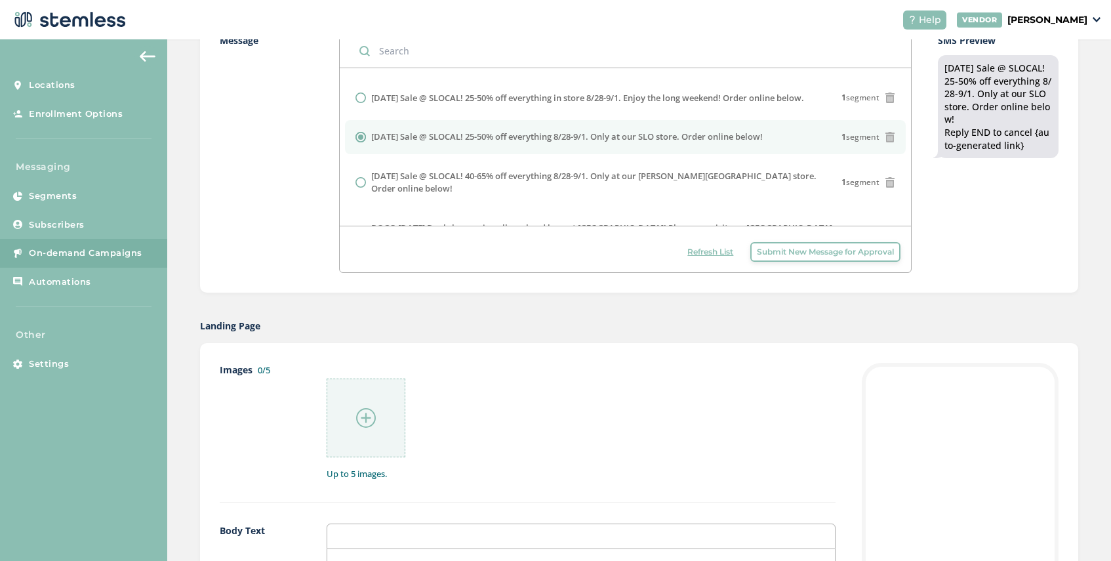
scroll to position [579, 0]
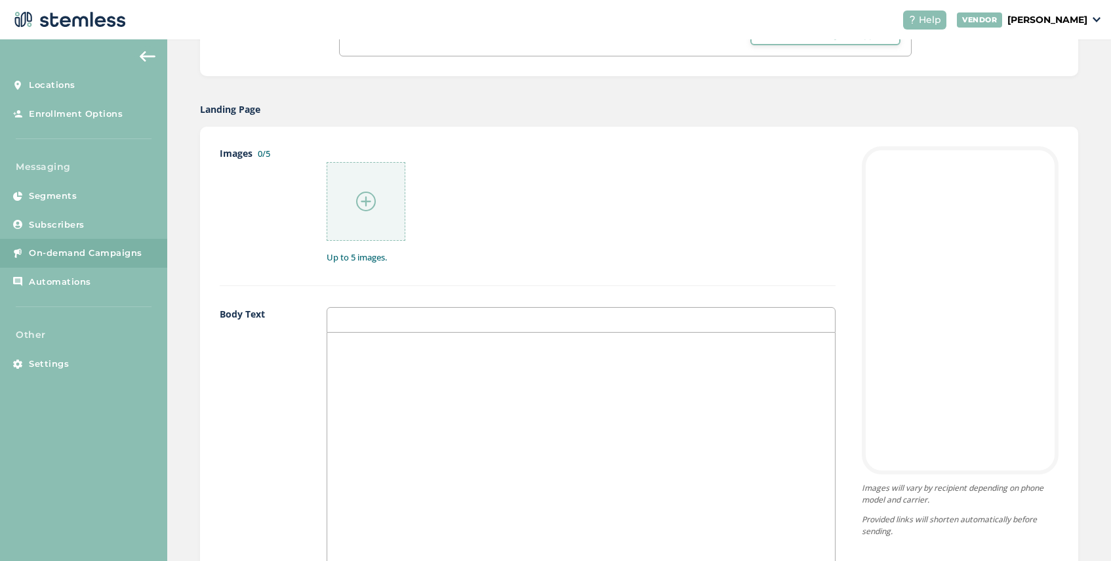
click at [362, 204] on img at bounding box center [366, 202] width 20 height 20
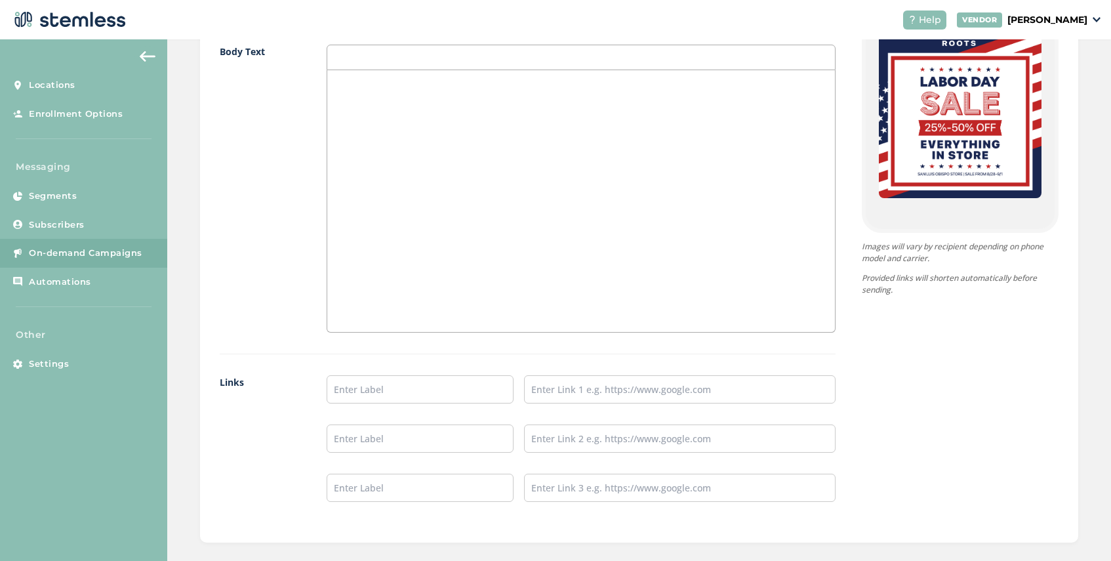
scroll to position [979, 0]
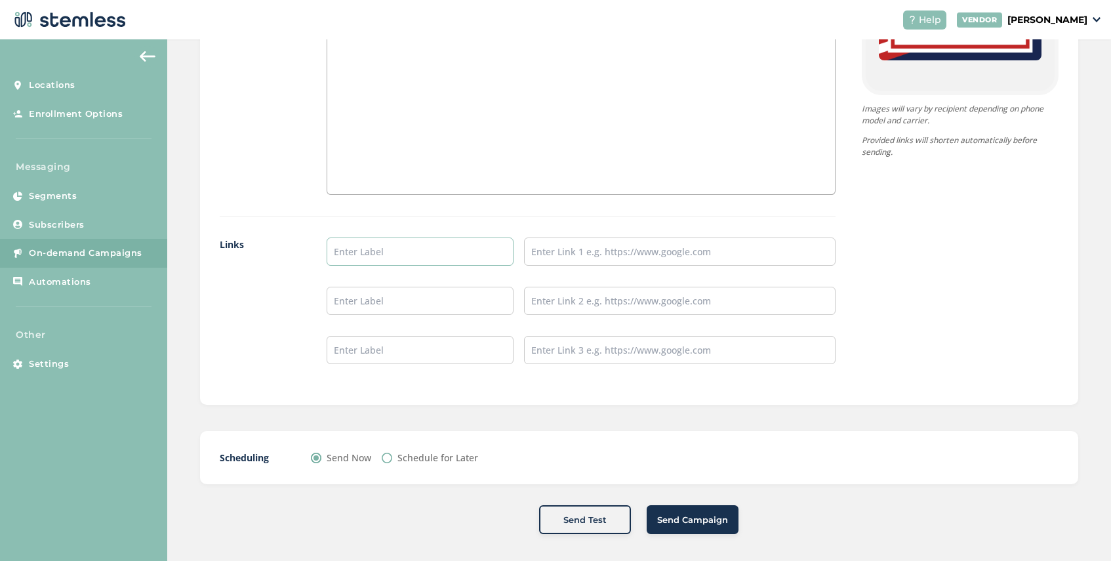
click at [378, 259] on input "text" at bounding box center [420, 251] width 187 height 28
type input "SHOP SLO HERE"
click at [573, 253] on input "text" at bounding box center [680, 251] width 312 height 28
paste input "[URL][DOMAIN_NAME][PERSON_NAME]"
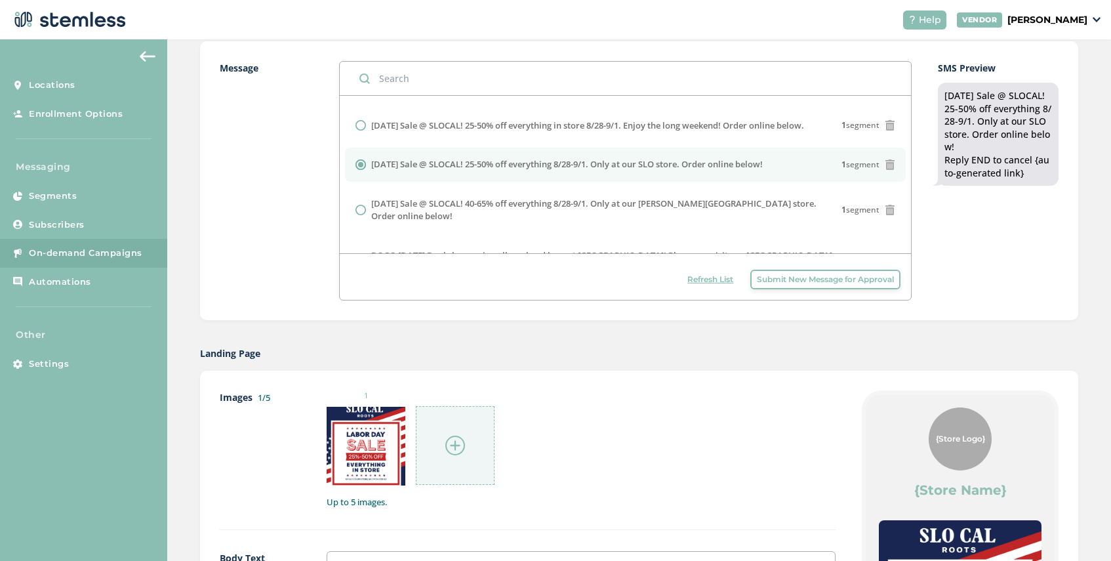
scroll to position [985, 0]
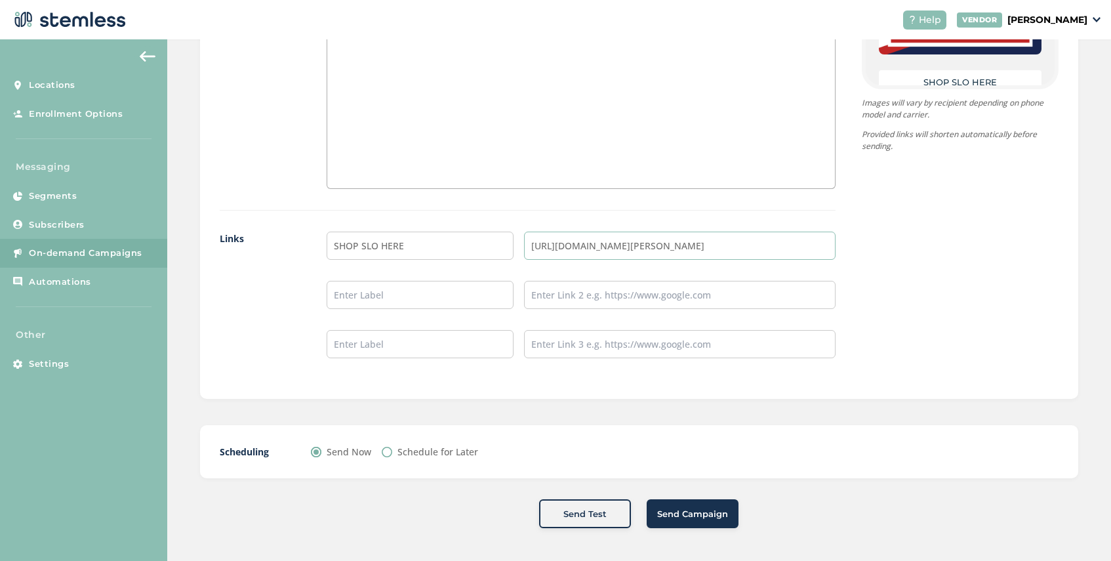
type input "[URL][DOMAIN_NAME][PERSON_NAME]"
click at [689, 513] on span "Send Campaign" at bounding box center [692, 514] width 71 height 13
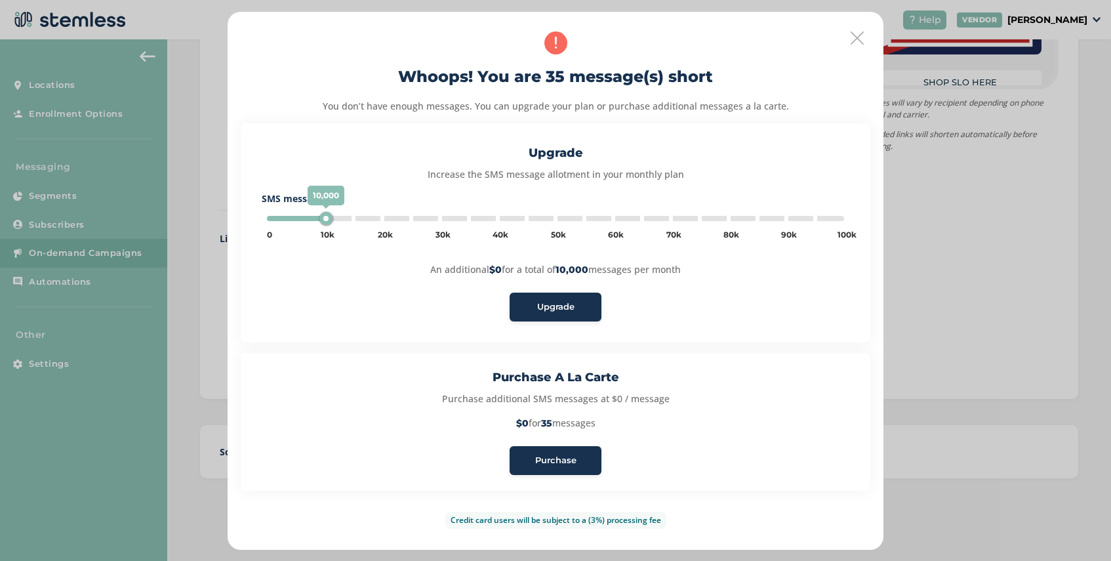
type input "5000"
click at [573, 461] on span "Purchase" at bounding box center [555, 460] width 41 height 13
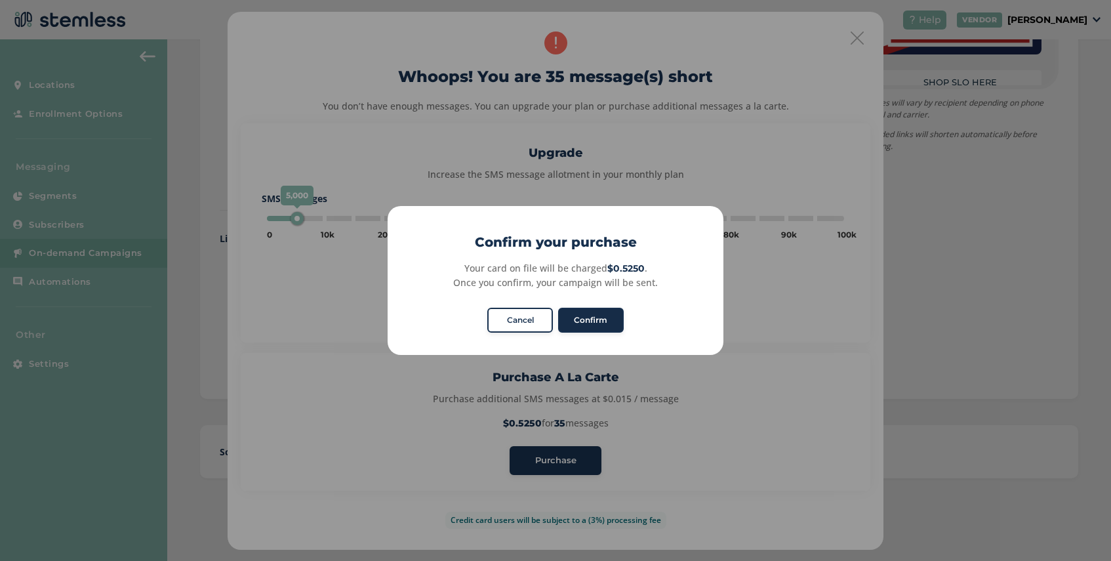
click at [591, 314] on button "Confirm" at bounding box center [591, 320] width 66 height 25
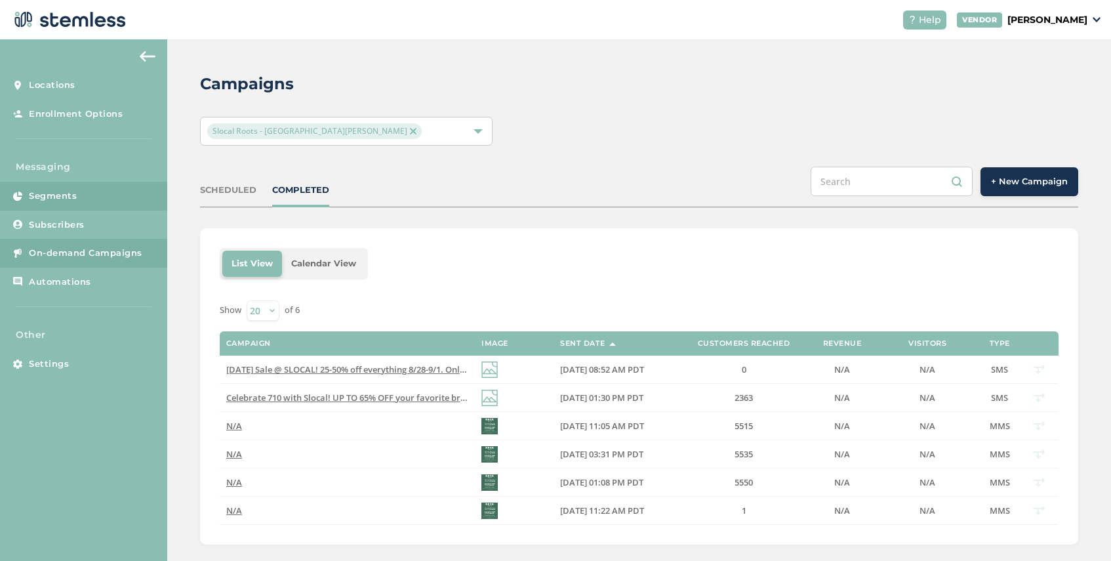
click at [87, 197] on link "Segments" at bounding box center [83, 196] width 167 height 29
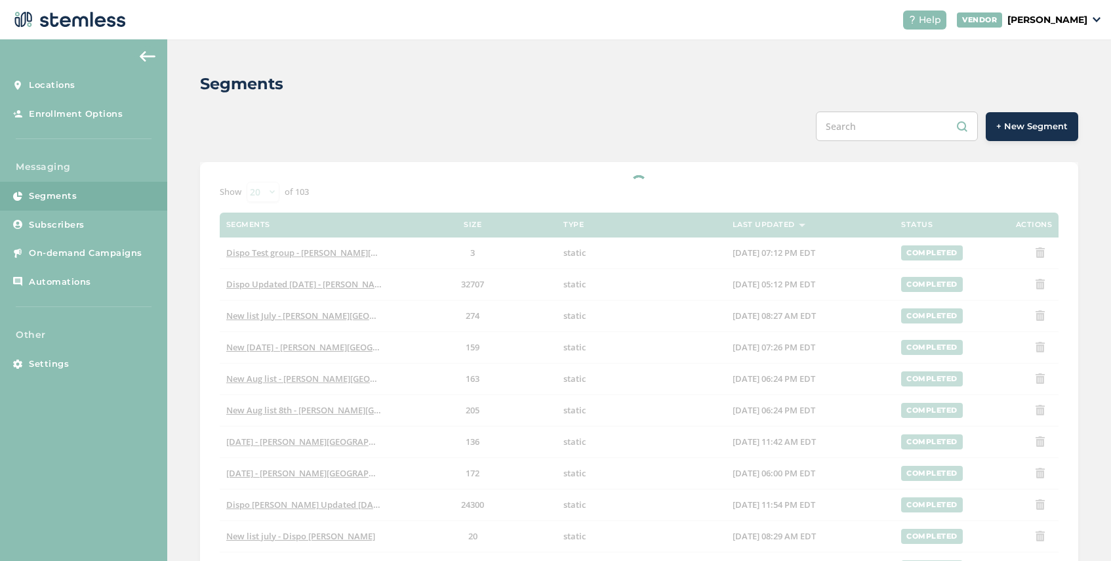
click at [1026, 133] on span "+ New Segment" at bounding box center [1032, 126] width 72 height 13
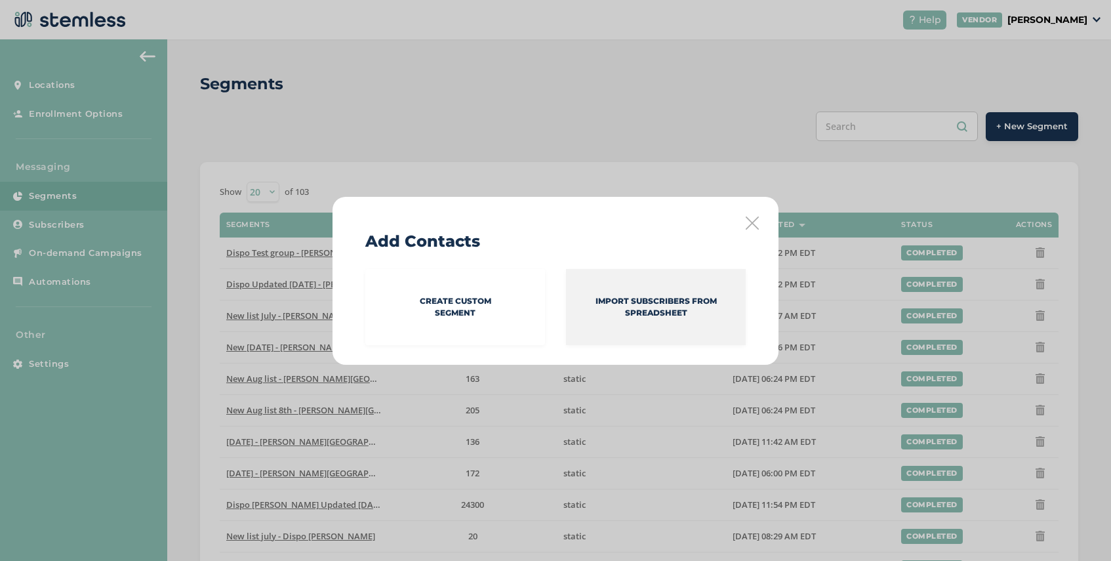
click at [596, 316] on p "Import Subscribers from spreadsheet" at bounding box center [656, 307] width 180 height 24
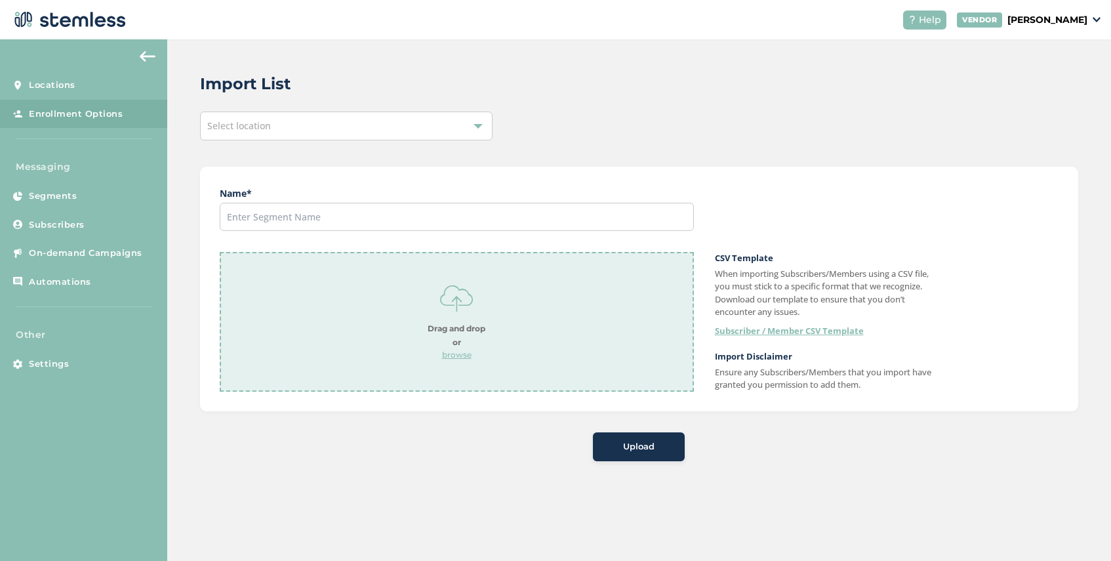
click at [310, 127] on div "Select location" at bounding box center [346, 126] width 293 height 29
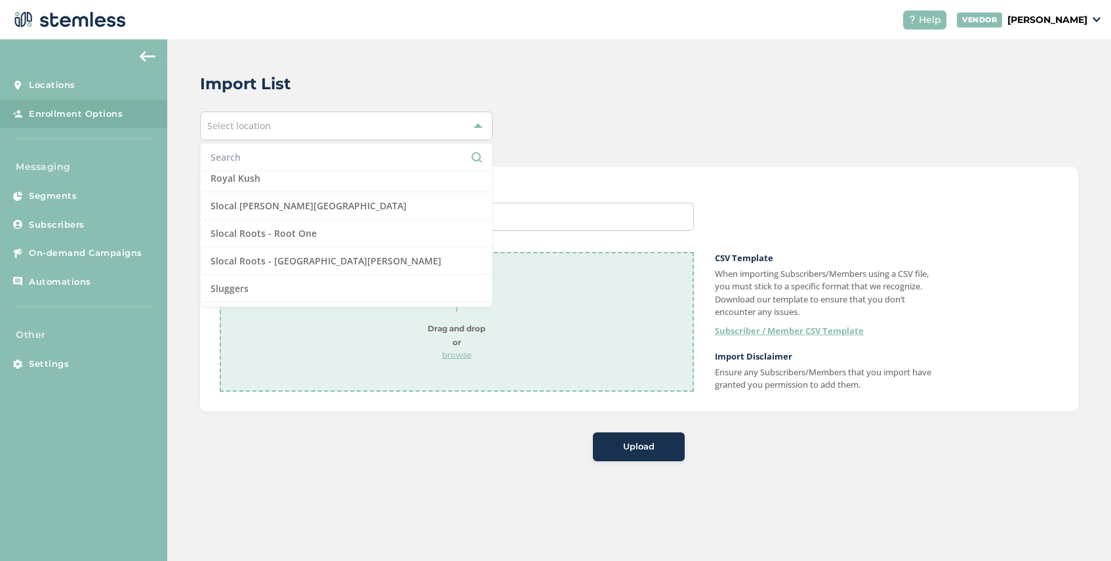
scroll to position [1105, 0]
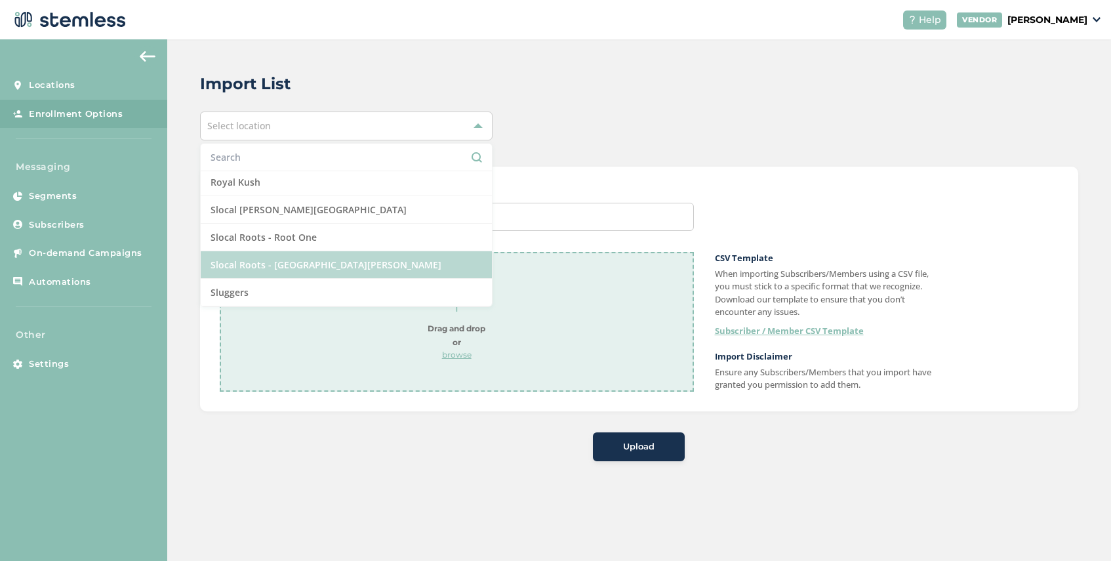
click at [332, 262] on li "Slocal Roots - [GEOGRAPHIC_DATA][PERSON_NAME]" at bounding box center [346, 265] width 291 height 28
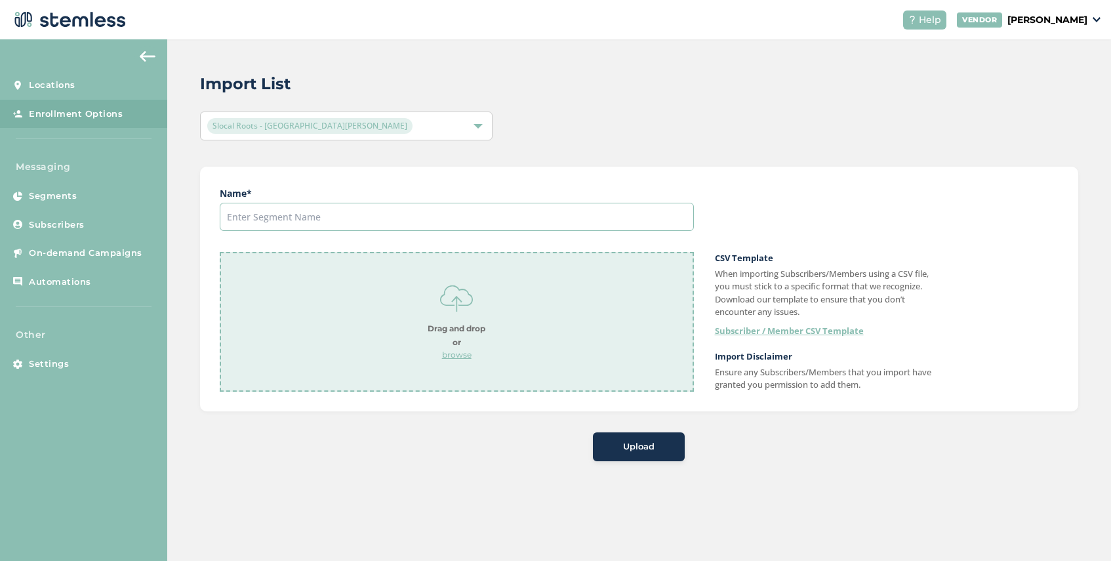
click at [397, 206] on input "text" at bounding box center [457, 217] width 474 height 28
type input "[DATE]"
click at [453, 352] on p "browse" at bounding box center [457, 355] width 58 height 12
click at [645, 451] on span "Upload" at bounding box center [638, 446] width 31 height 13
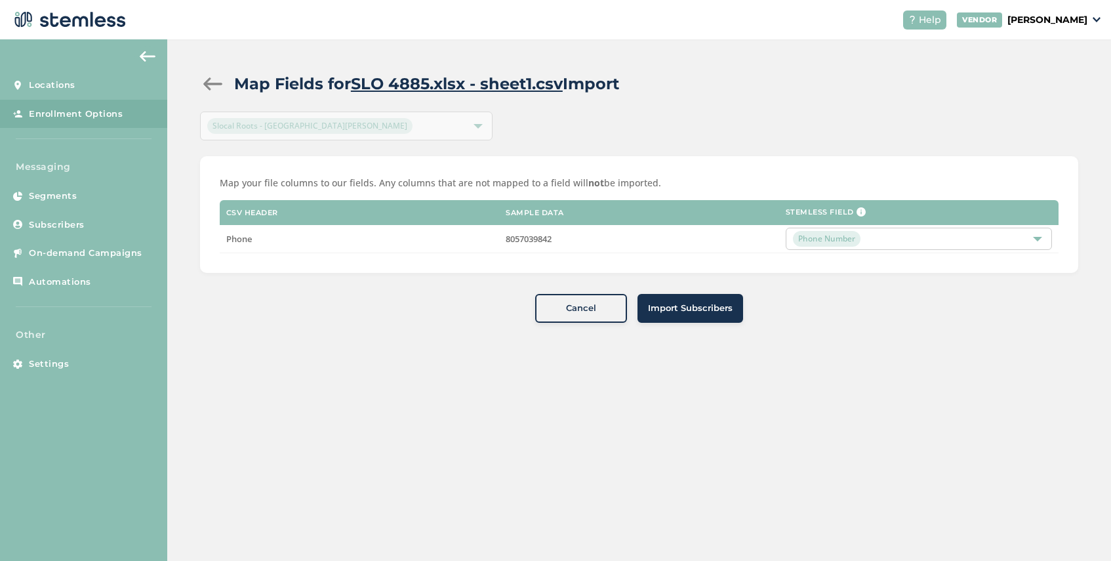
click at [680, 314] on span "Import Subscribers" at bounding box center [690, 308] width 85 height 13
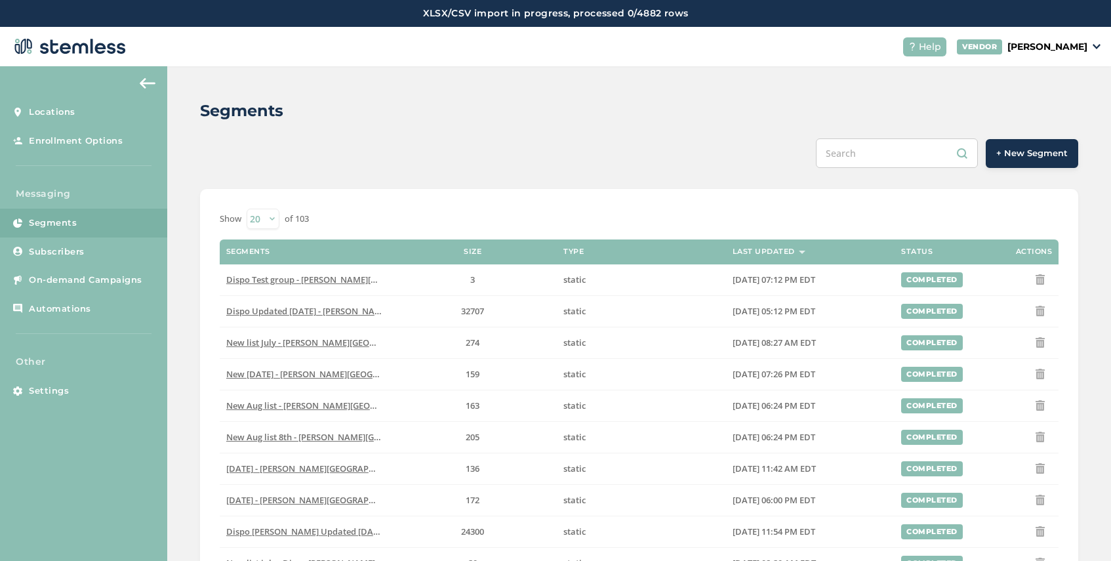
click at [1015, 155] on span "+ New Segment" at bounding box center [1032, 153] width 72 height 13
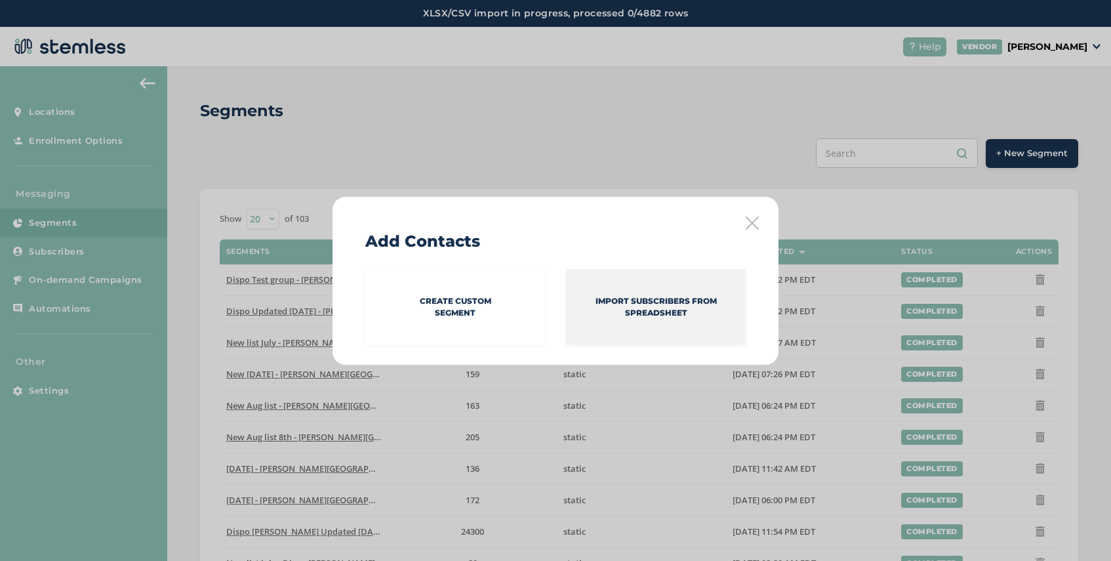
click at [613, 312] on p "Import Subscribers from spreadsheet" at bounding box center [656, 307] width 180 height 24
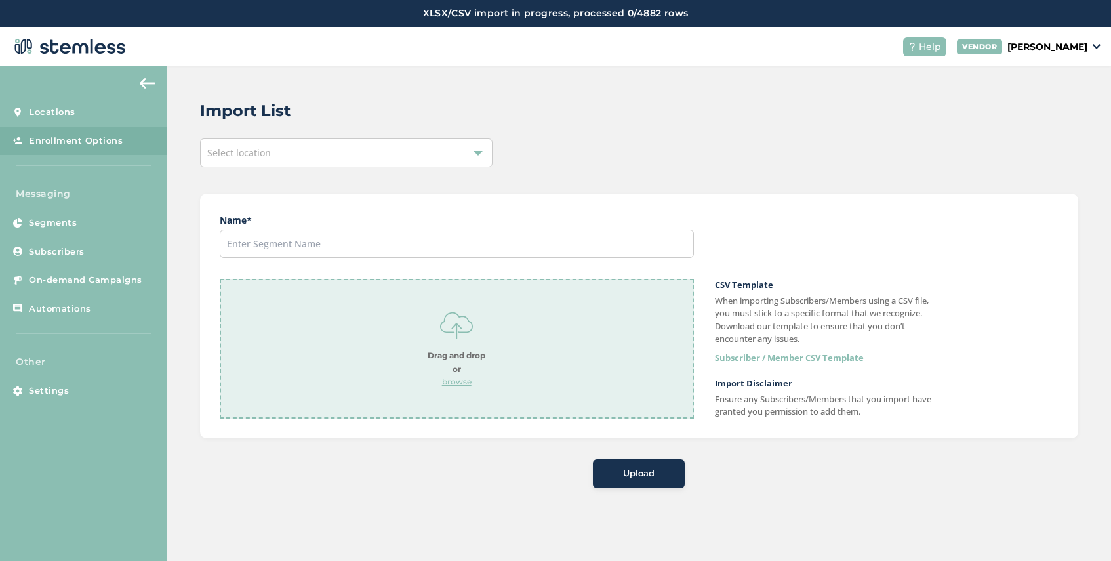
click at [300, 149] on div "Select location" at bounding box center [346, 152] width 293 height 29
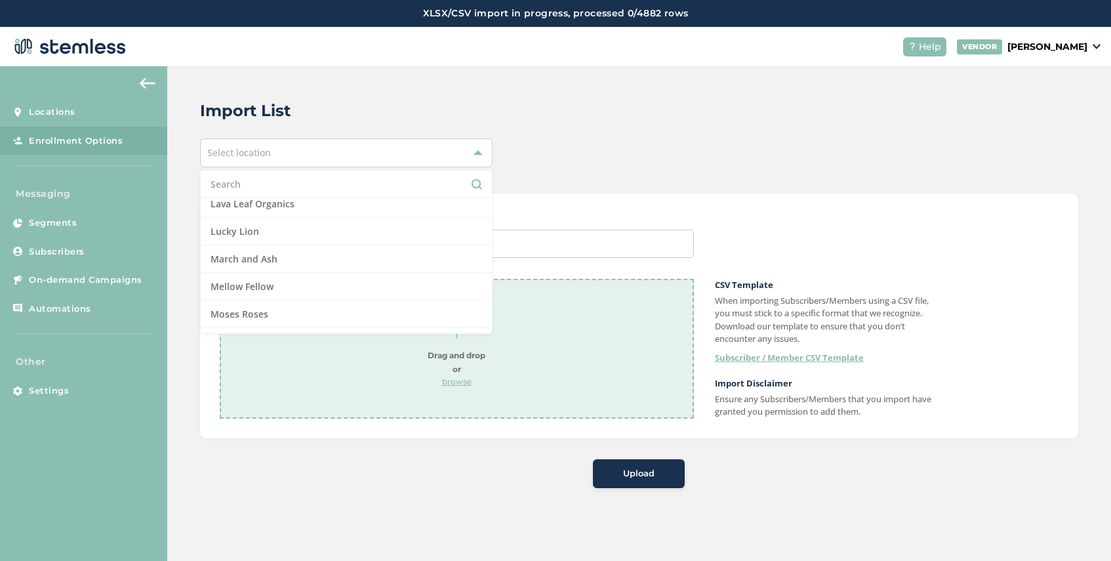
scroll to position [1055, 0]
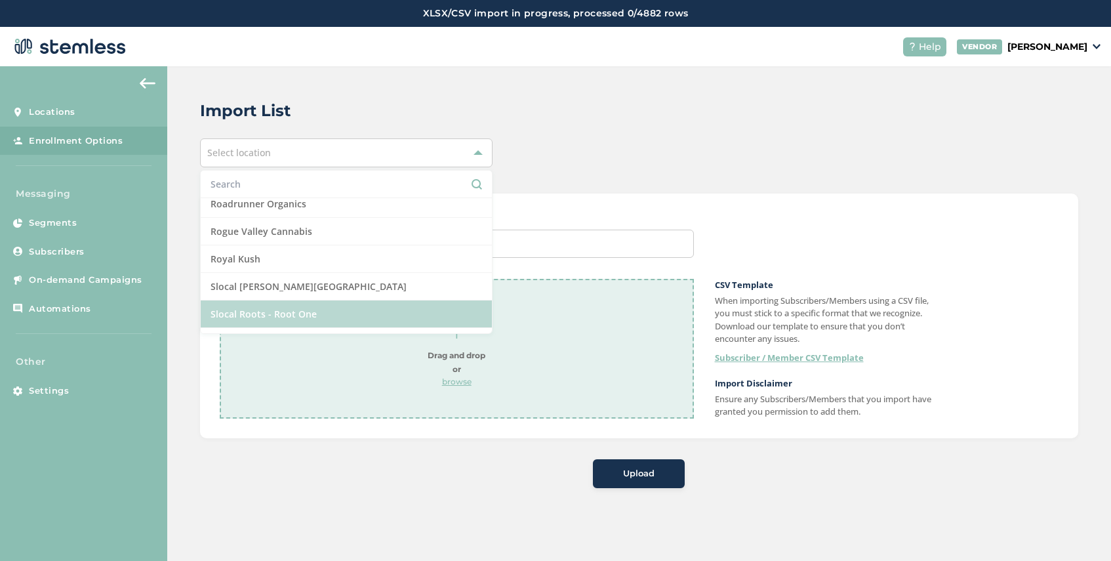
click at [310, 318] on li "Slocal Roots - Root One" at bounding box center [346, 314] width 291 height 28
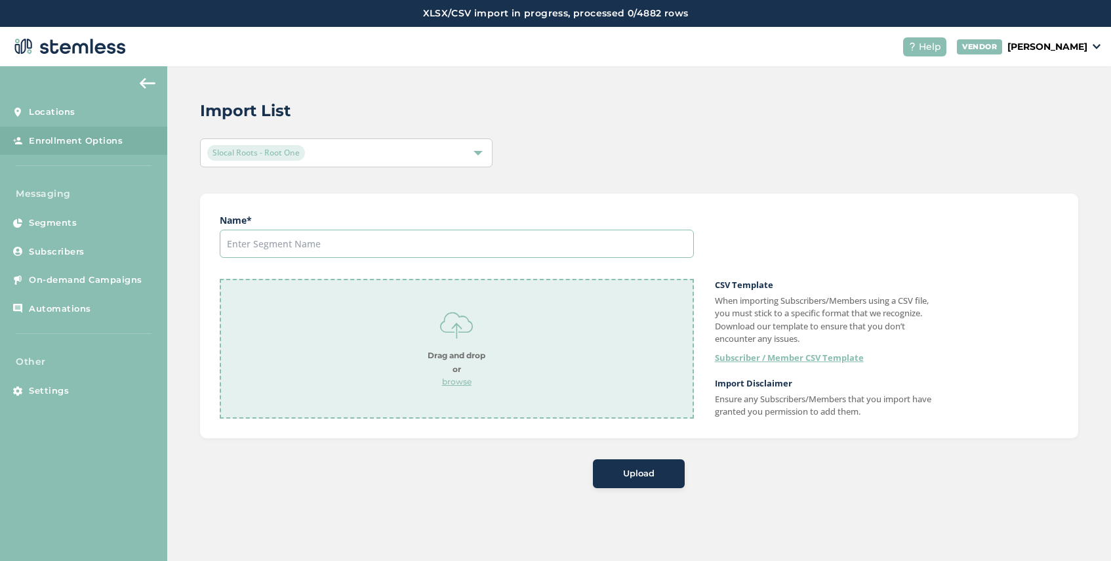
click at [392, 244] on input "text" at bounding box center [457, 244] width 474 height 28
type input "[DATE]"
click at [457, 388] on div "Drag and drop or browse" at bounding box center [457, 349] width 474 height 140
click at [652, 479] on span "Upload" at bounding box center [638, 473] width 31 height 13
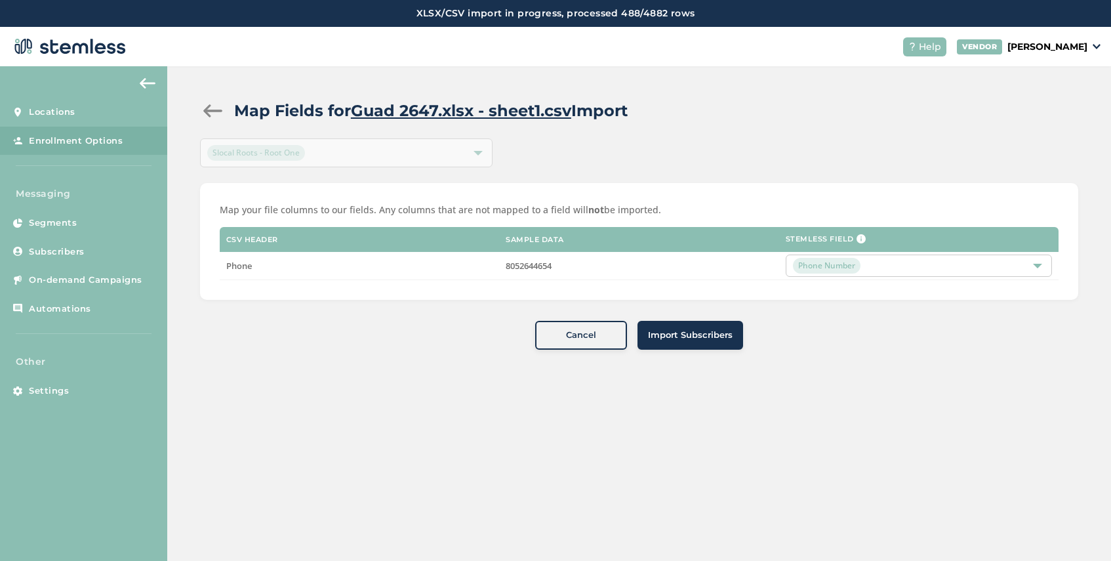
click at [699, 337] on span "Import Subscribers" at bounding box center [690, 335] width 85 height 13
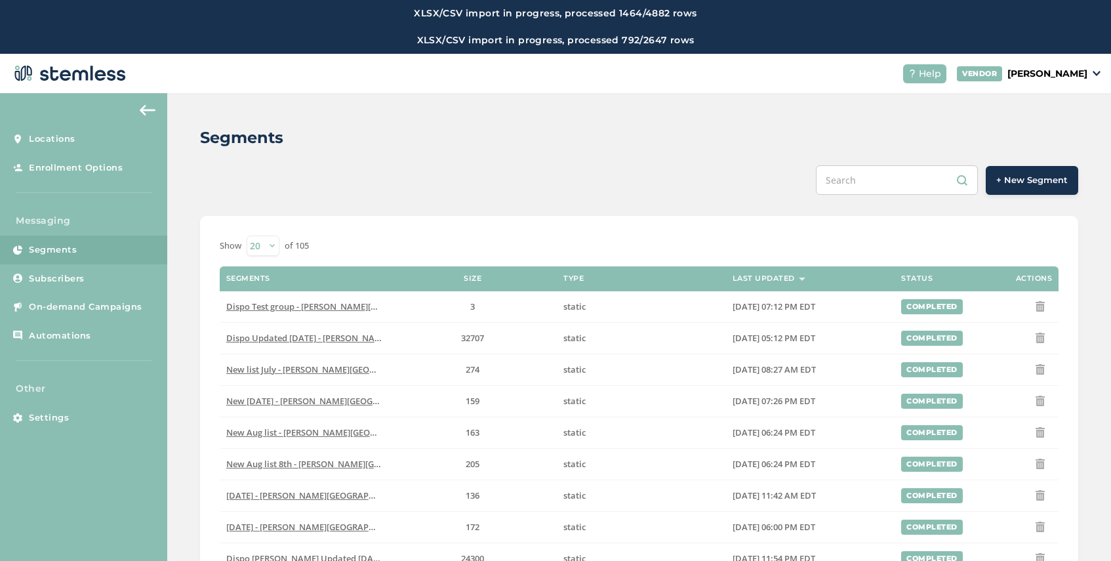
click at [1034, 183] on span "+ New Segment" at bounding box center [1032, 180] width 72 height 13
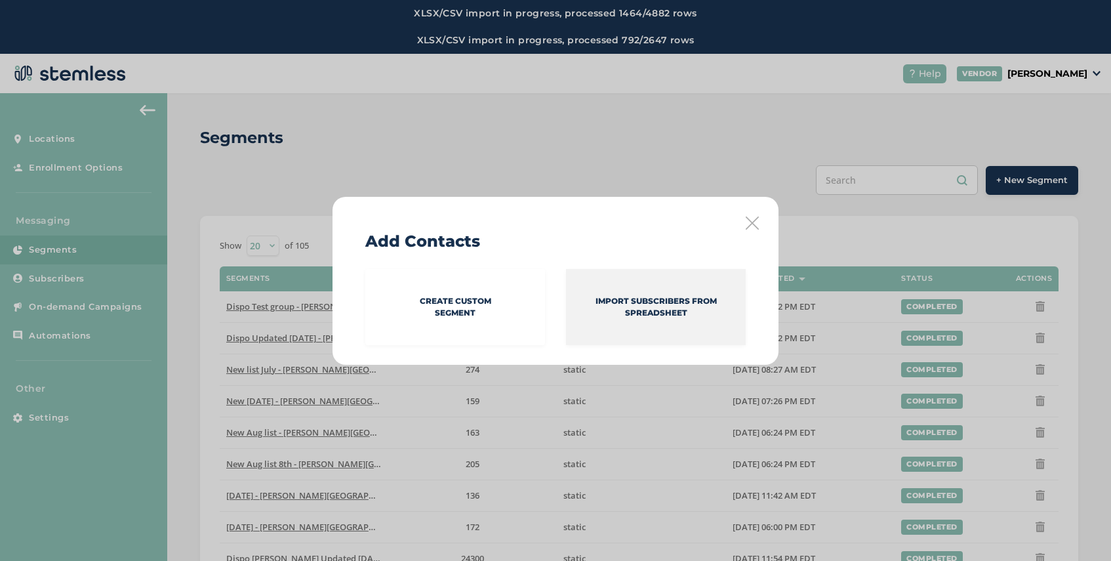
click at [637, 312] on p "Import Subscribers from spreadsheet" at bounding box center [656, 307] width 180 height 24
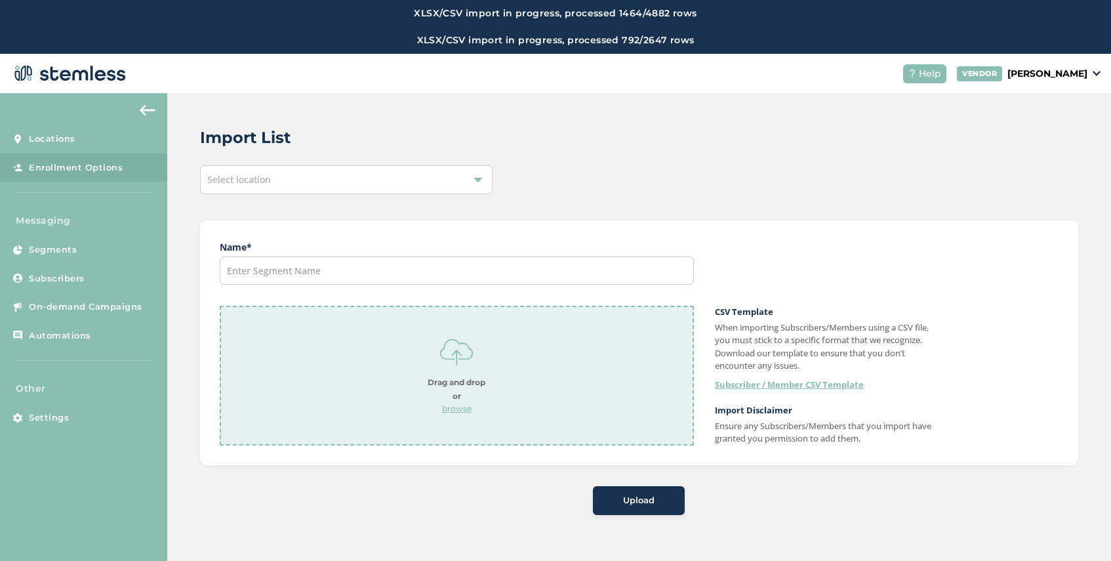
click at [283, 182] on div "Select location" at bounding box center [346, 179] width 293 height 29
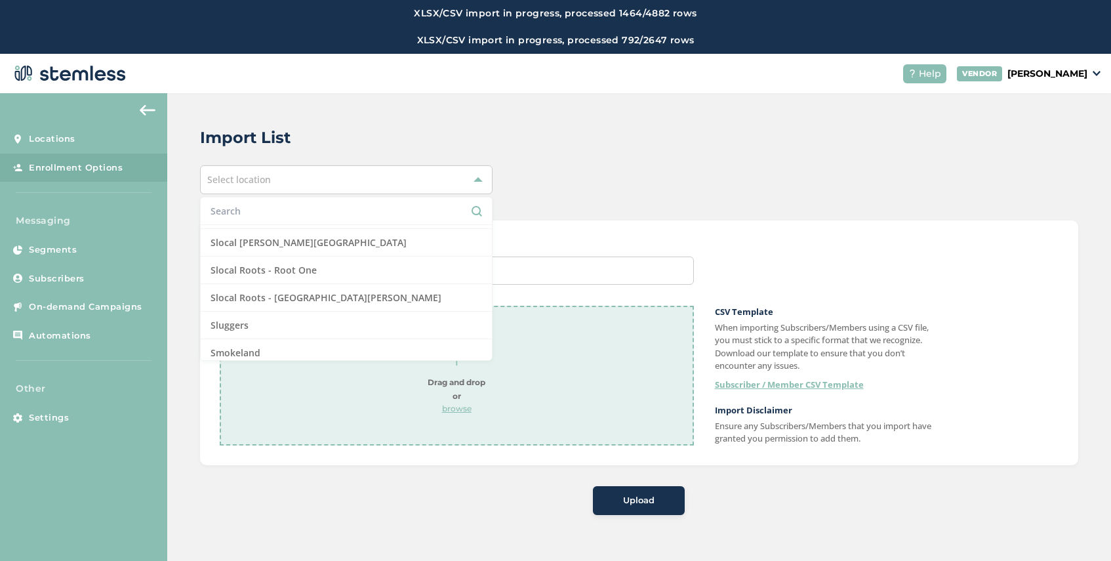
scroll to position [1101, 0]
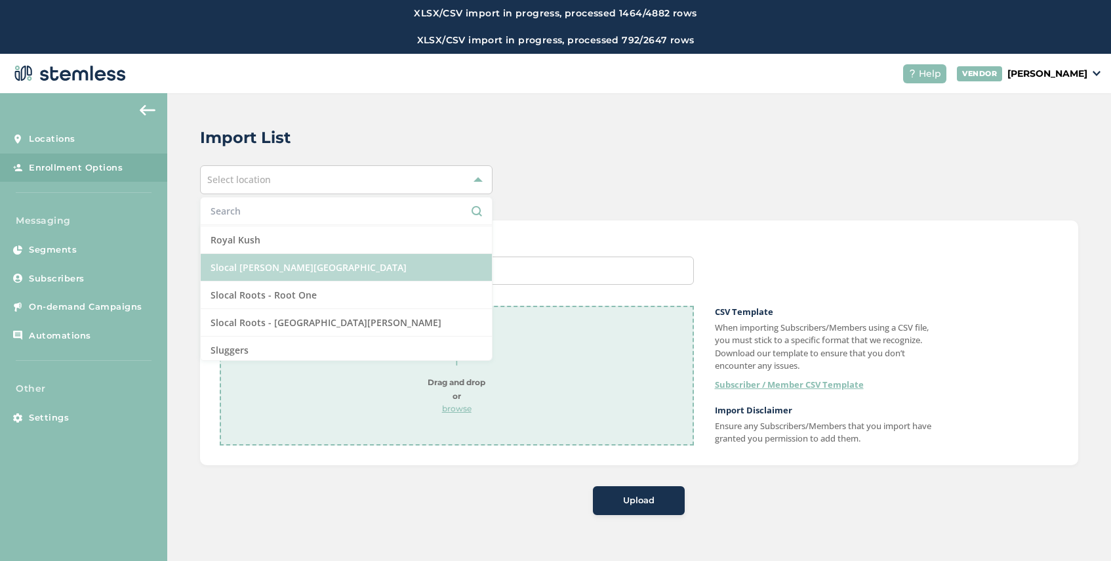
click at [306, 262] on li "Slocal [PERSON_NAME][GEOGRAPHIC_DATA]" at bounding box center [346, 268] width 291 height 28
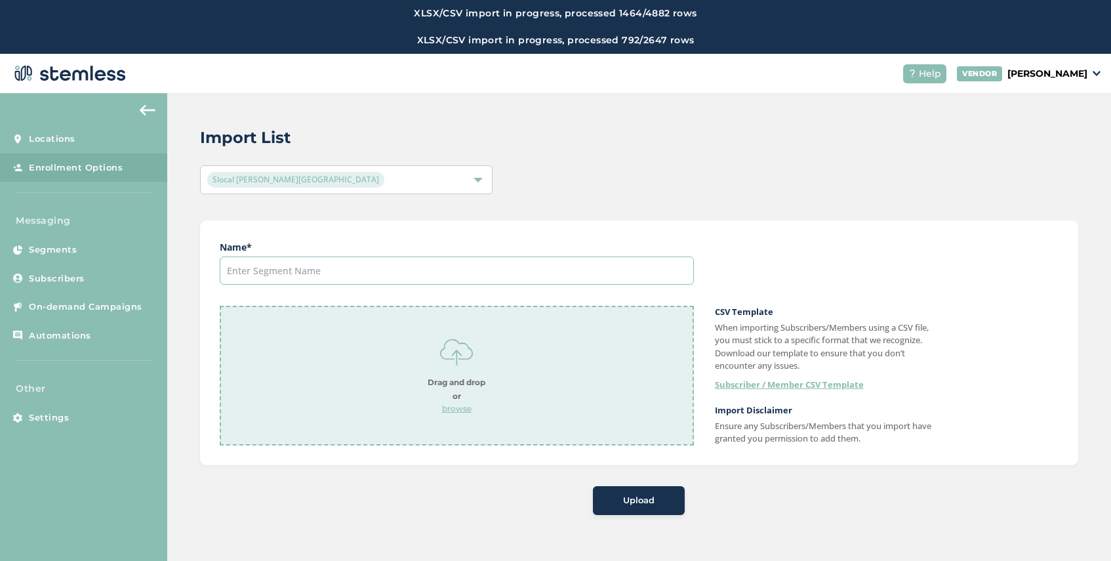
click at [447, 272] on input "text" at bounding box center [457, 270] width 474 height 28
type input "[DATE]"
click at [447, 409] on p "browse" at bounding box center [457, 409] width 58 height 12
click at [636, 511] on button "Upload" at bounding box center [639, 500] width 92 height 29
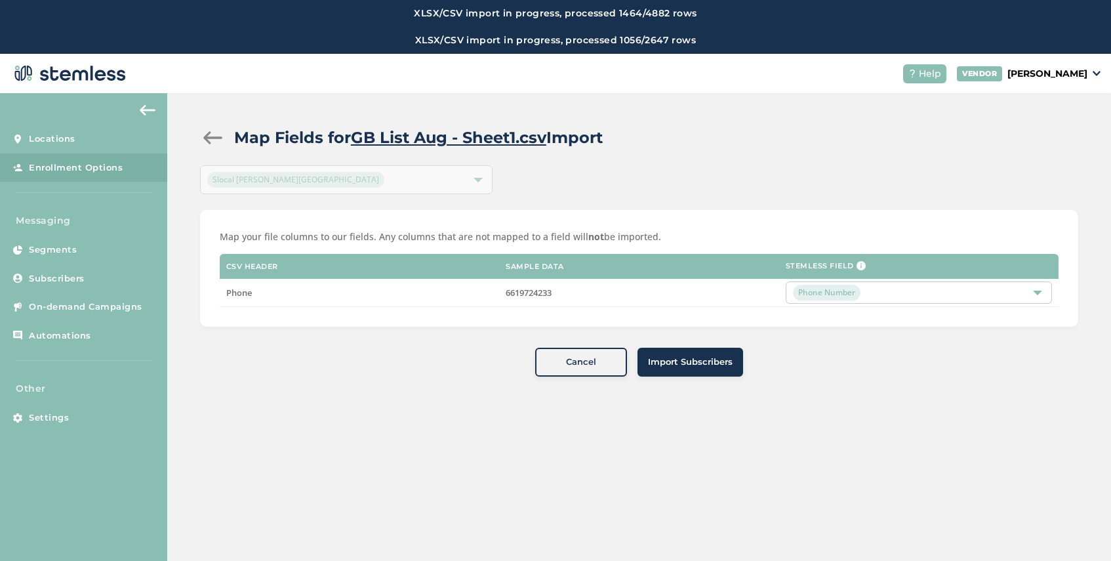
click at [691, 364] on span "Import Subscribers" at bounding box center [690, 362] width 85 height 13
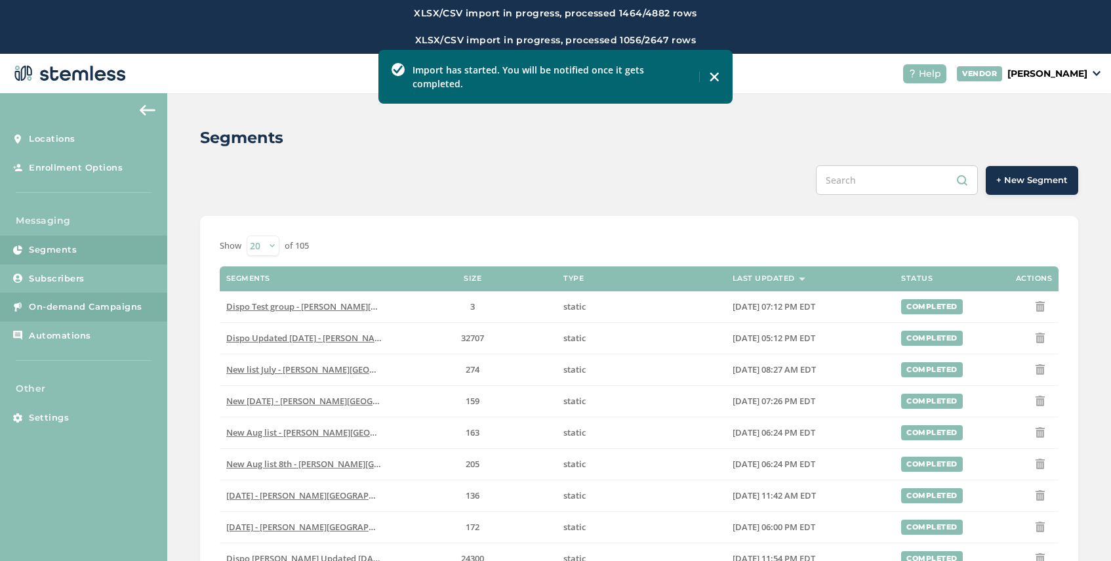
click at [92, 306] on span "On-demand Campaigns" at bounding box center [85, 306] width 113 height 13
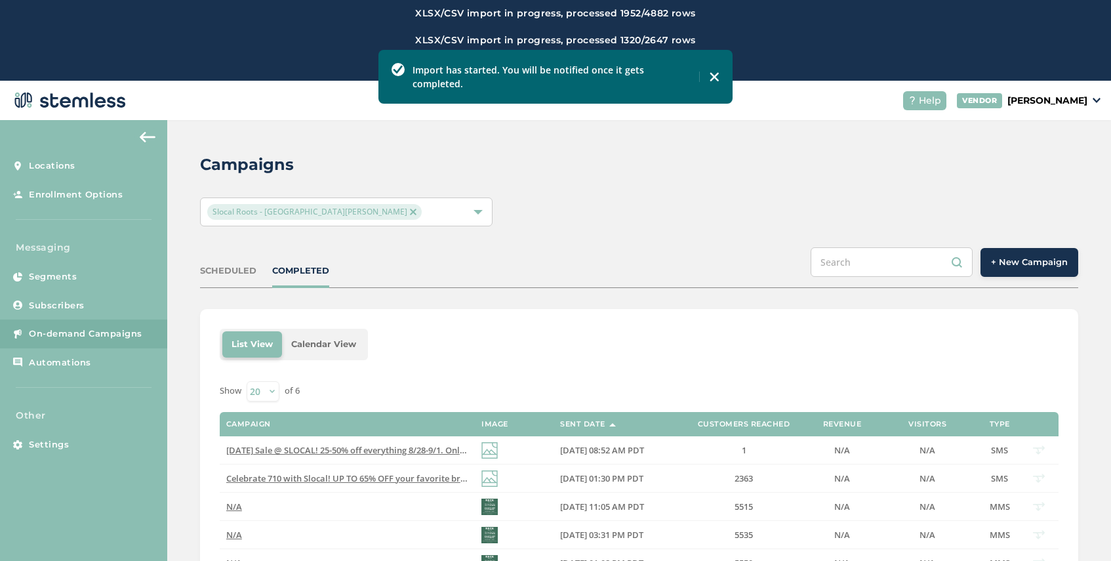
click at [1036, 261] on span "+ New Campaign" at bounding box center [1029, 262] width 77 height 13
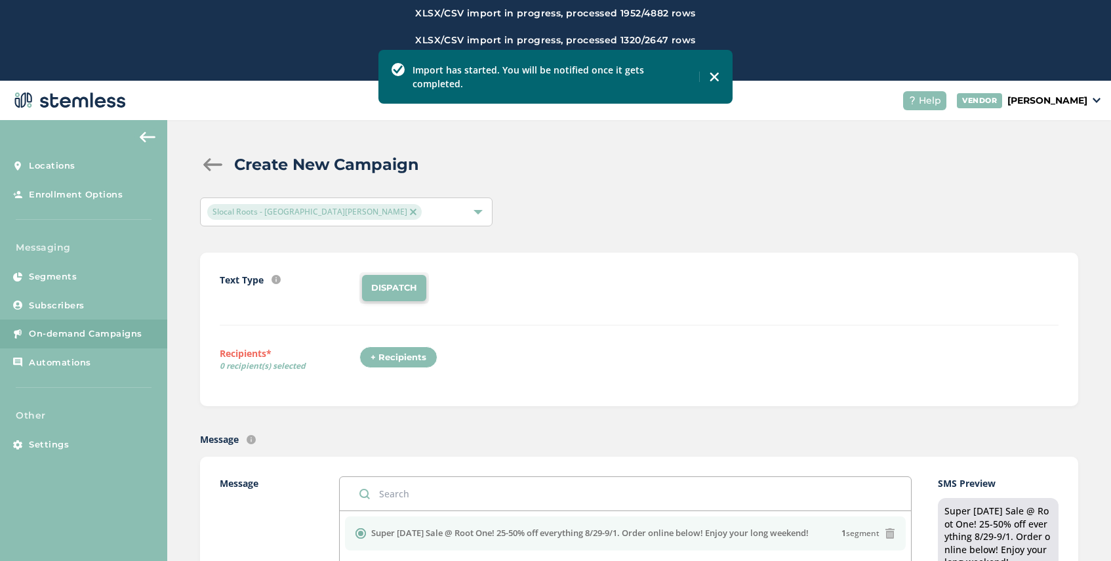
click at [411, 354] on div "+ Recipients" at bounding box center [398, 357] width 78 height 22
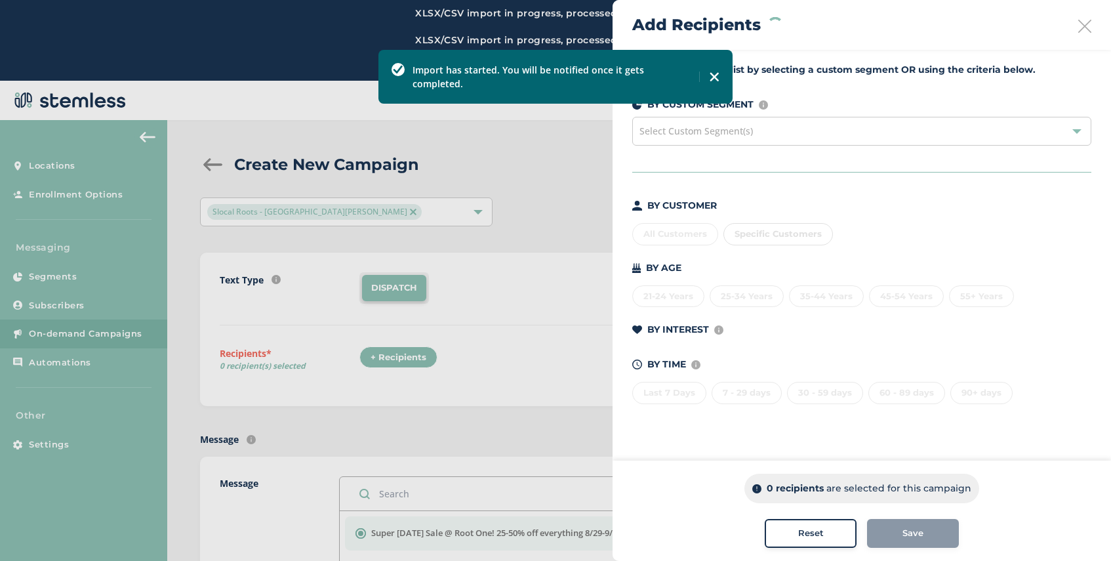
click at [745, 131] on span "Select Custom Segment(s)" at bounding box center [696, 131] width 113 height 12
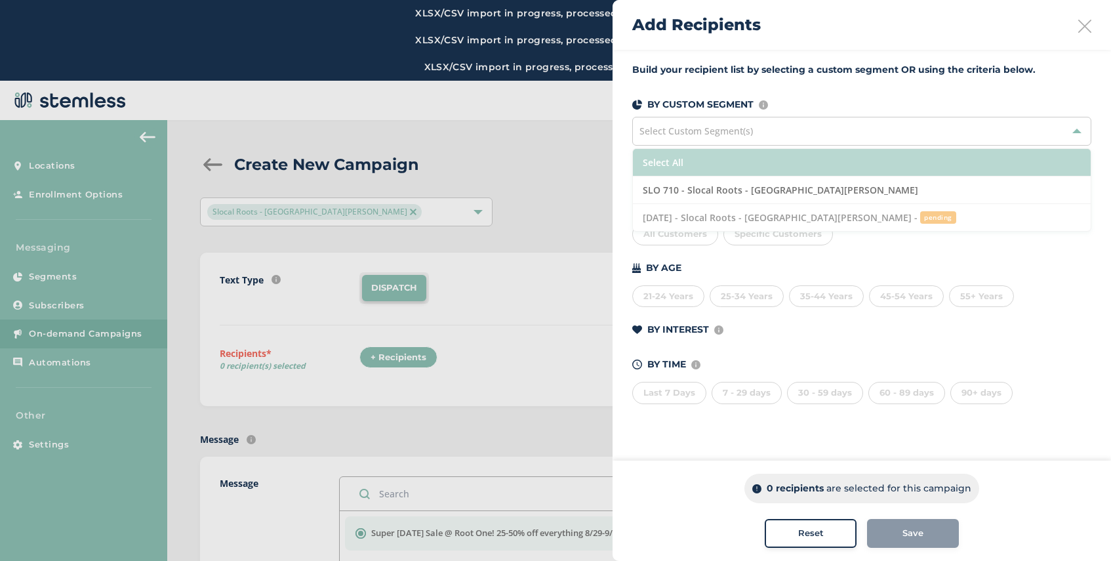
click at [736, 154] on li "Select All" at bounding box center [862, 163] width 458 height 28
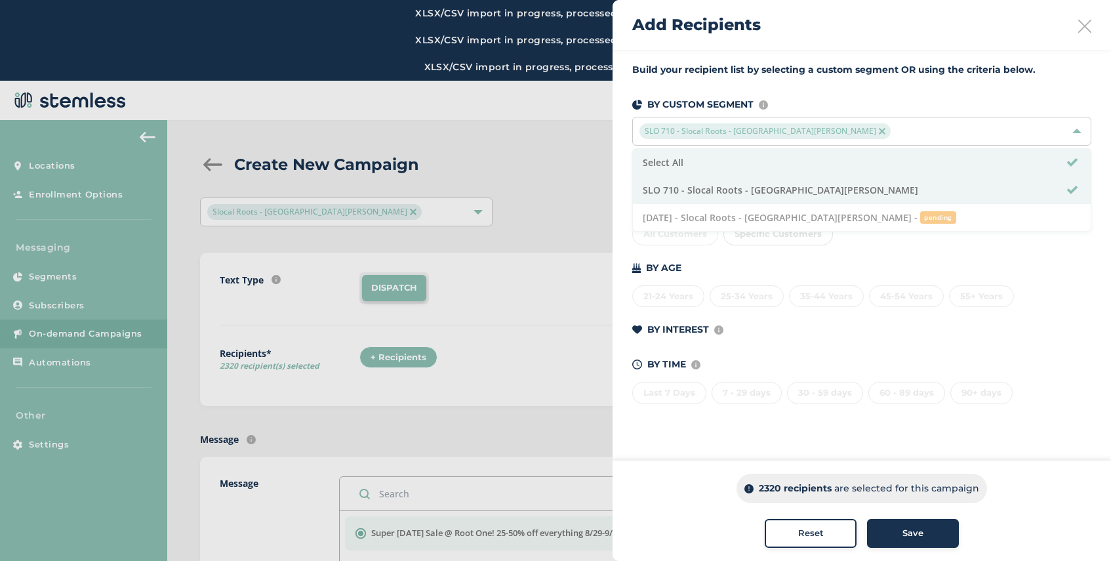
click at [1082, 22] on icon at bounding box center [1084, 26] width 13 height 13
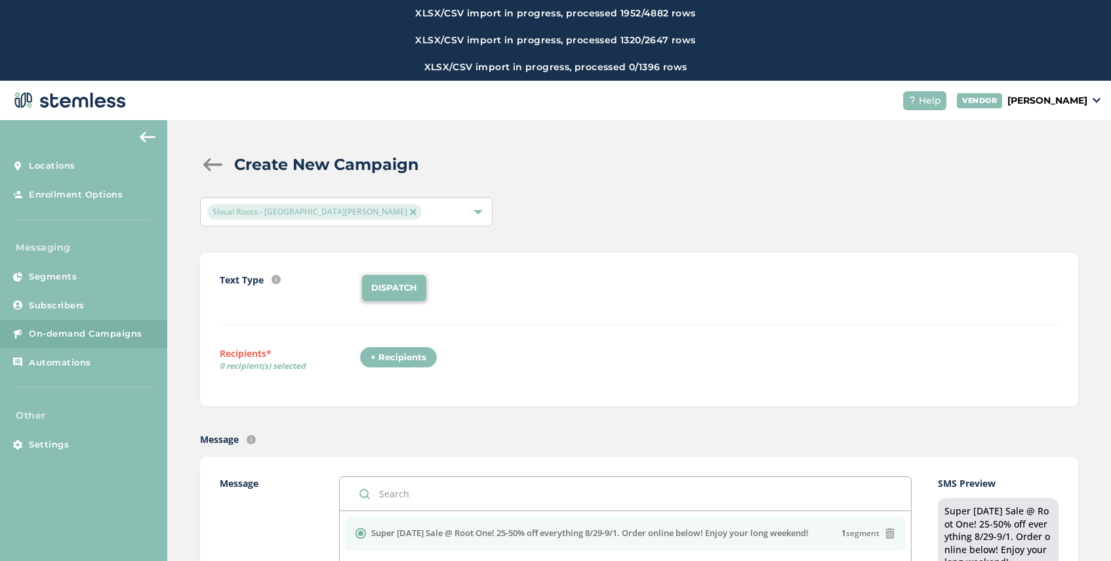
click at [335, 207] on span "Slocal Roots - [GEOGRAPHIC_DATA][PERSON_NAME]" at bounding box center [314, 212] width 215 height 16
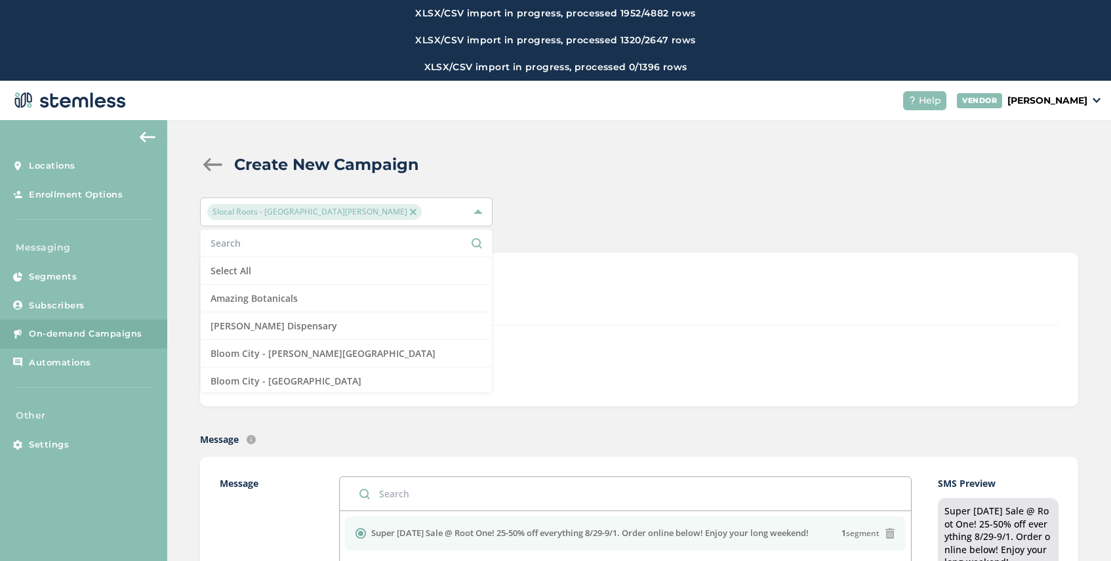
click at [410, 211] on img at bounding box center [413, 212] width 7 height 7
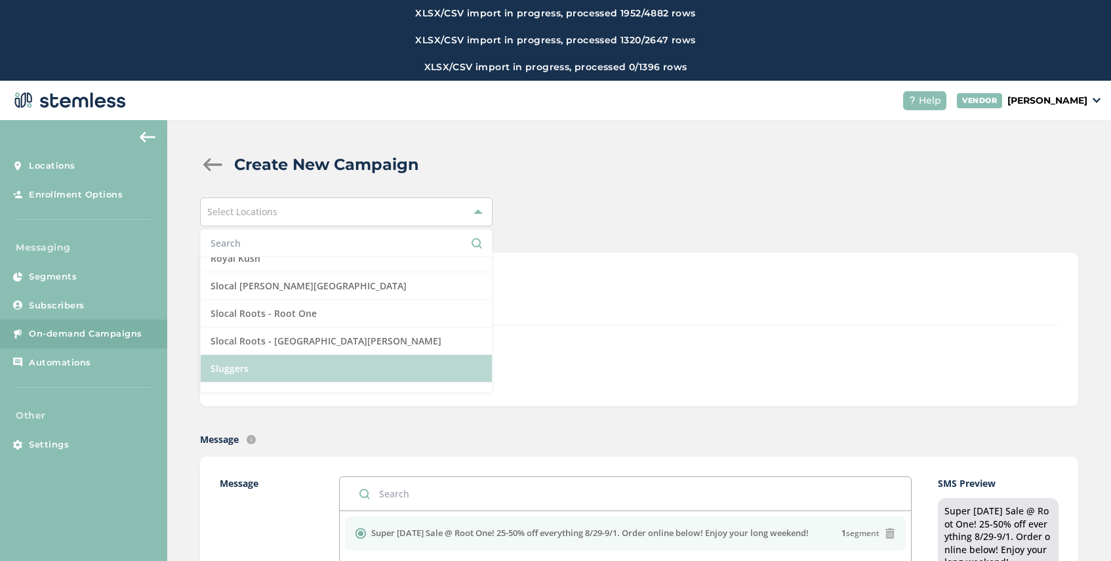
scroll to position [1136, 0]
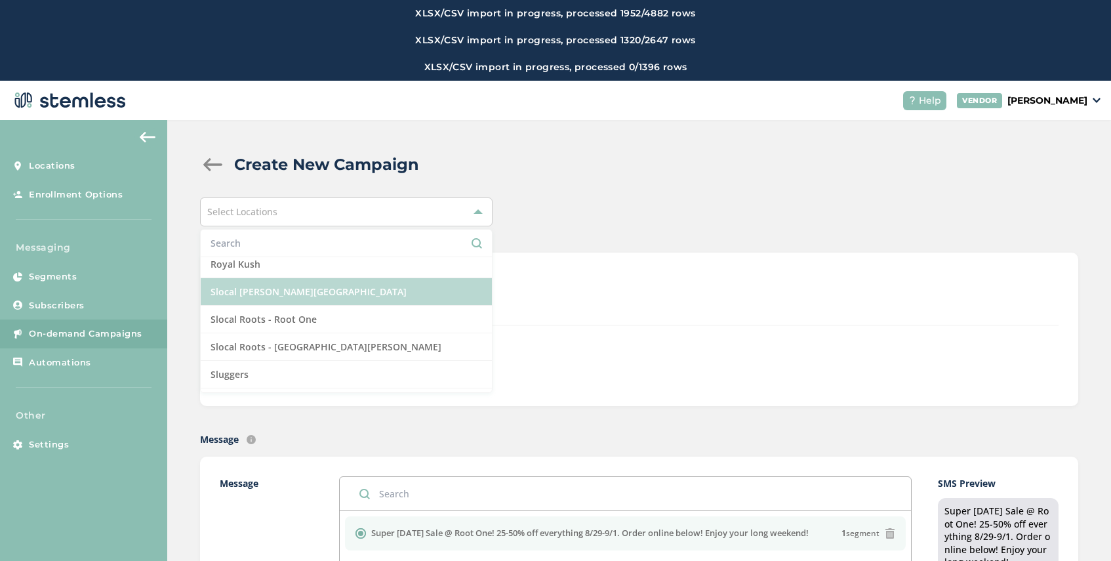
click at [308, 293] on li "Slocal [PERSON_NAME][GEOGRAPHIC_DATA]" at bounding box center [346, 292] width 291 height 28
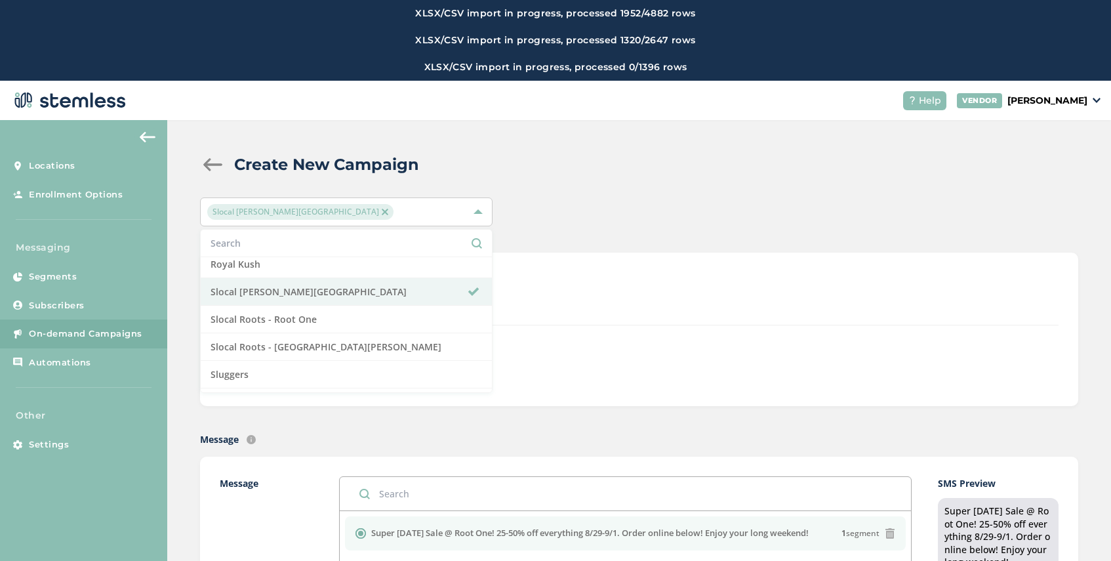
click at [524, 253] on div "Text Type SMS : A cost effective way to reach your customers. Send a intro text…" at bounding box center [639, 329] width 878 height 153
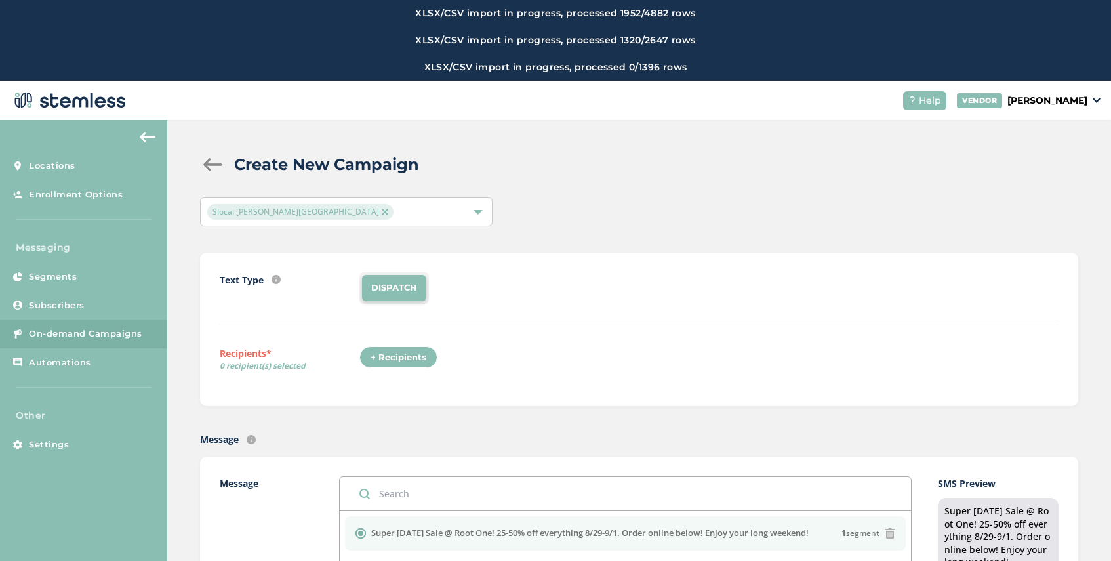
click at [410, 355] on div "+ Recipients" at bounding box center [398, 357] width 78 height 22
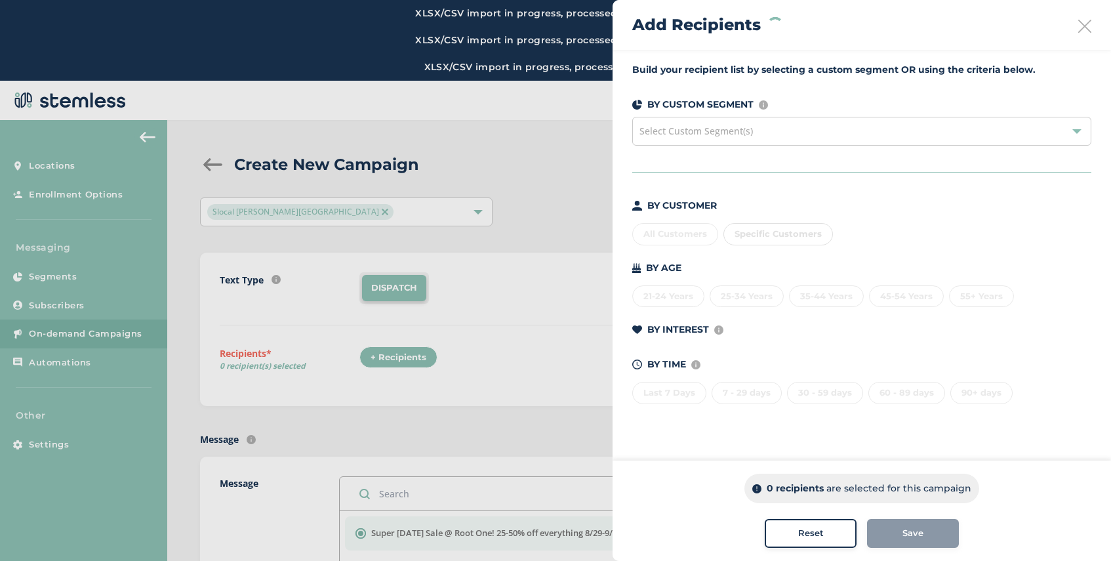
click at [741, 131] on span "Select Custom Segment(s)" at bounding box center [696, 131] width 113 height 12
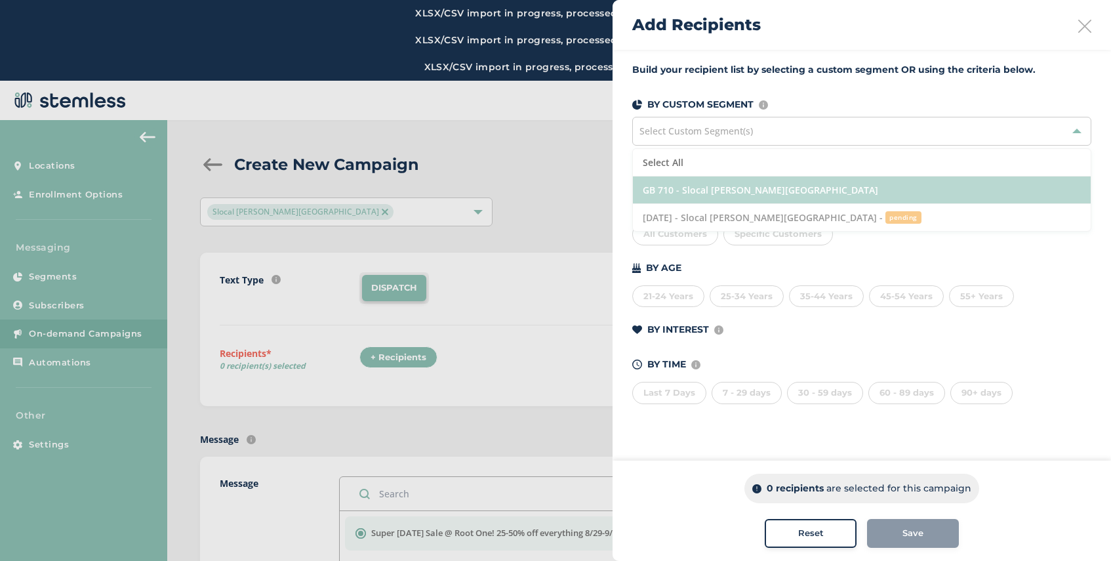
click at [748, 182] on li "GB 710 - Slocal [PERSON_NAME][GEOGRAPHIC_DATA]" at bounding box center [862, 190] width 458 height 28
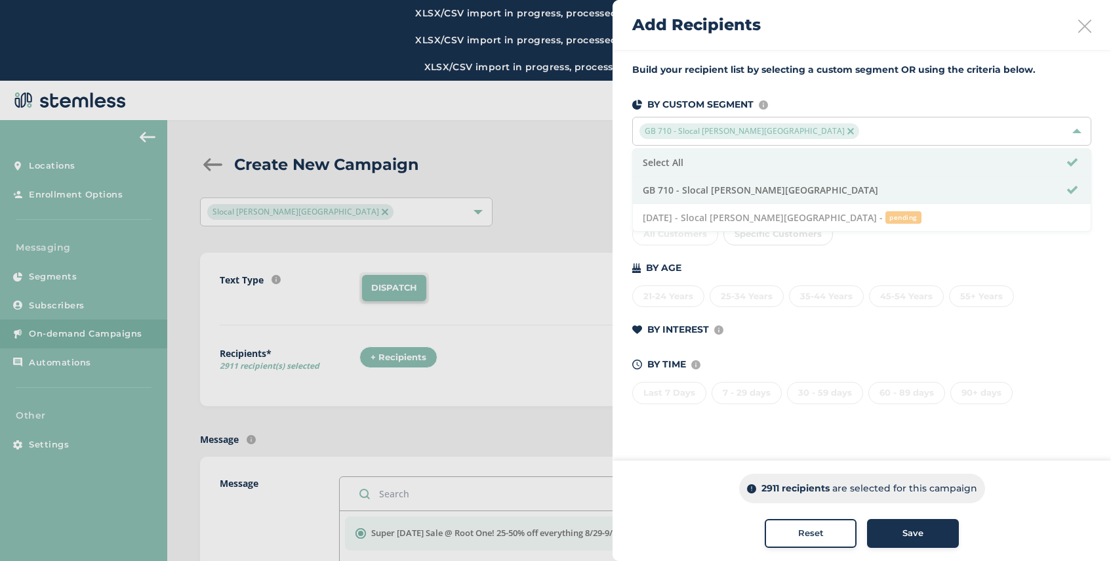
click at [1086, 26] on icon at bounding box center [1084, 26] width 13 height 13
